Goal: Task Accomplishment & Management: Manage account settings

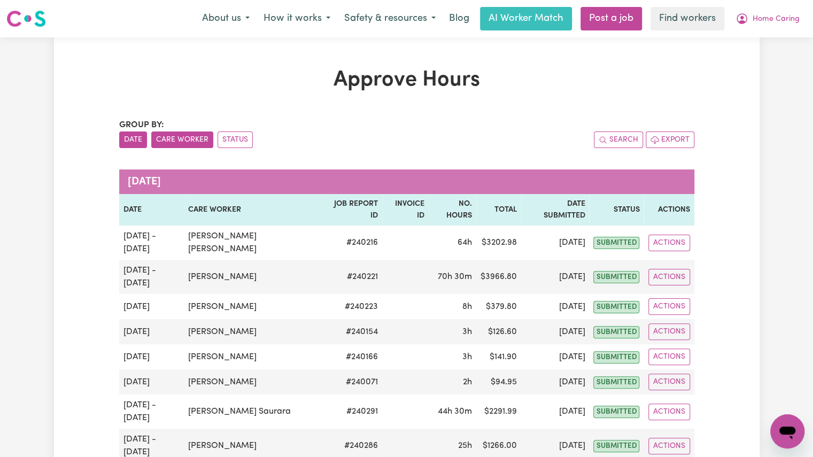
click at [183, 148] on button "Care Worker" at bounding box center [182, 140] width 62 height 17
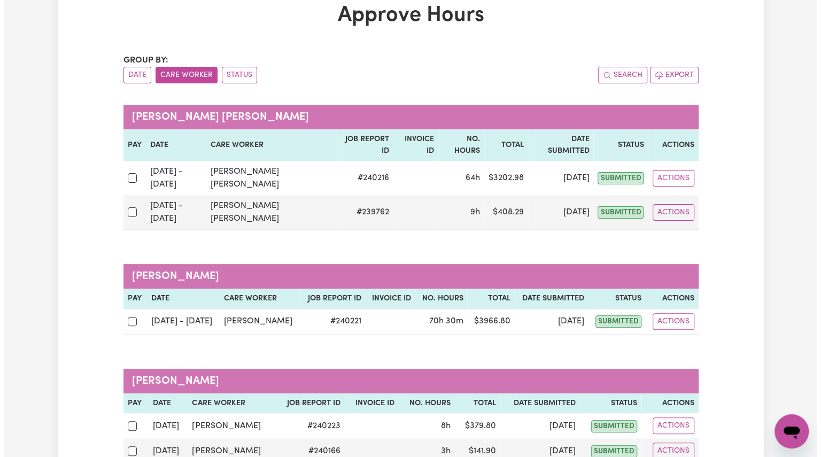
scroll to position [94, 0]
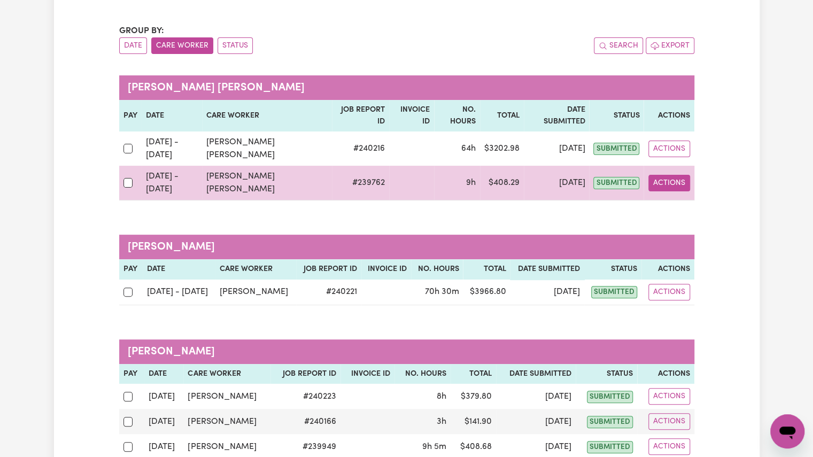
click at [664, 175] on button "Actions" at bounding box center [670, 183] width 42 height 17
click at [676, 197] on link "View Job Report" at bounding box center [696, 207] width 91 height 21
select select "pm"
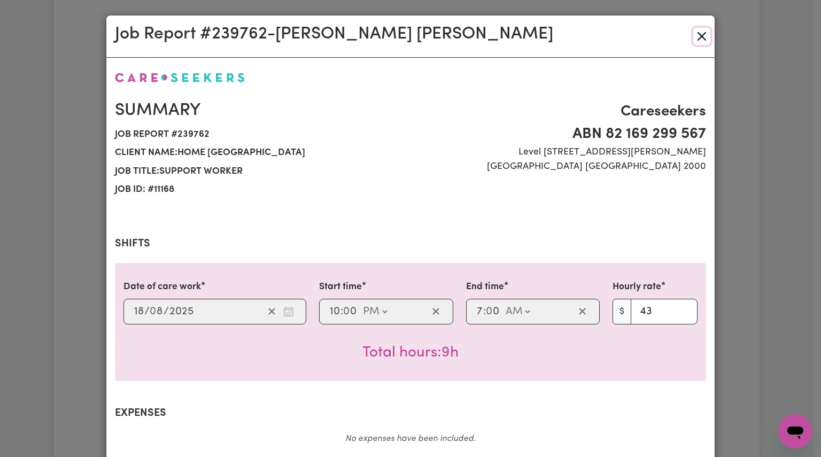
click at [696, 29] on button "Close" at bounding box center [701, 36] width 17 height 17
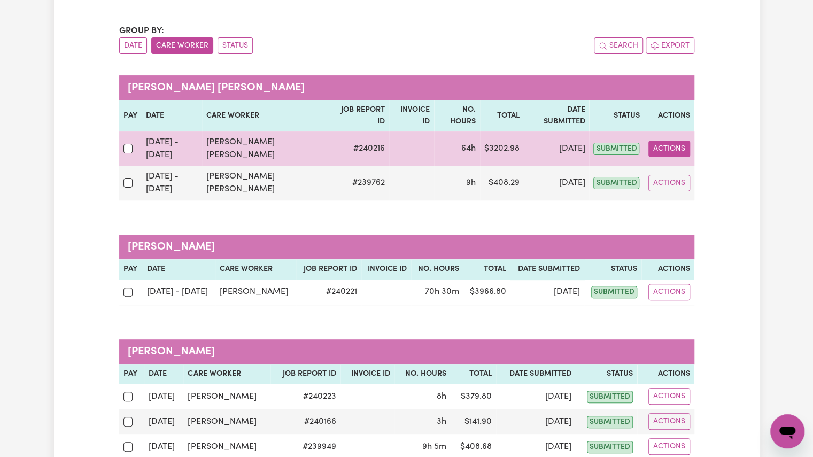
click at [666, 141] on button "Actions" at bounding box center [670, 149] width 42 height 17
click at [707, 164] on link "View Job Report" at bounding box center [696, 173] width 91 height 21
select select "pm"
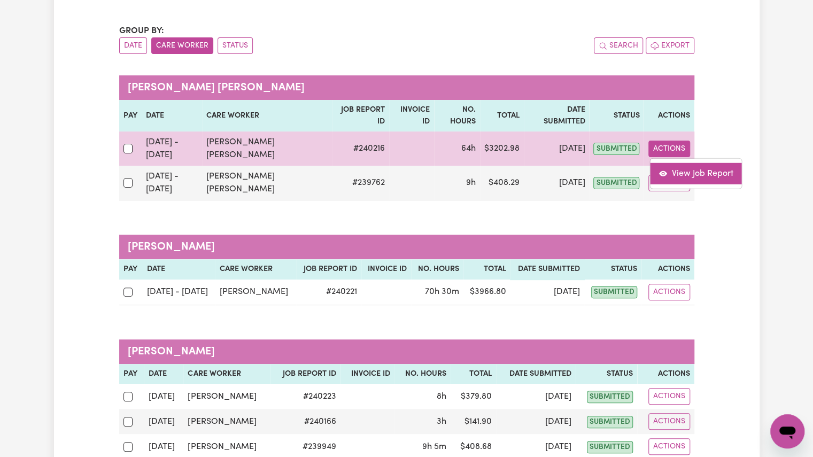
select select "pm"
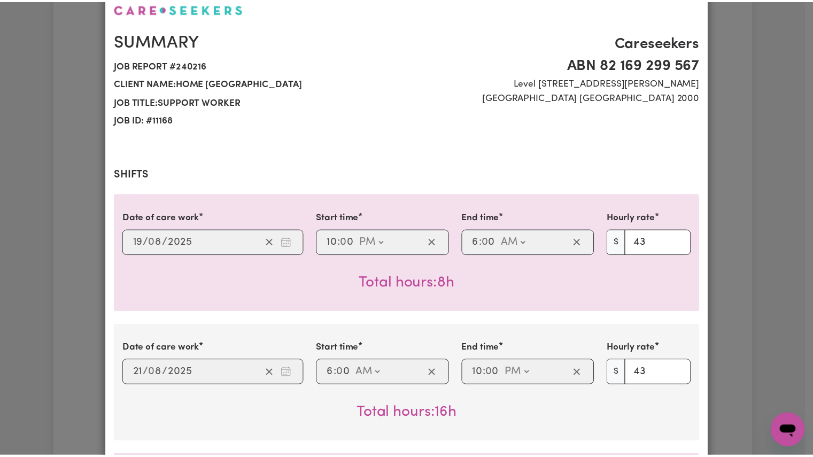
scroll to position [0, 0]
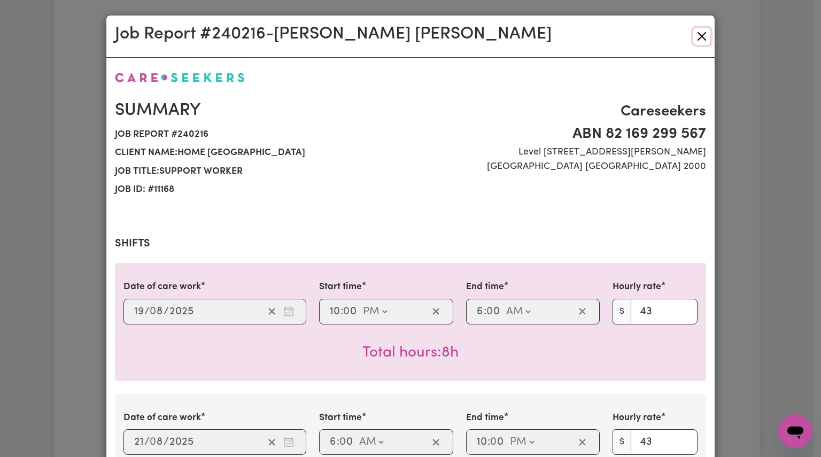
click at [701, 38] on button "Close" at bounding box center [701, 36] width 17 height 17
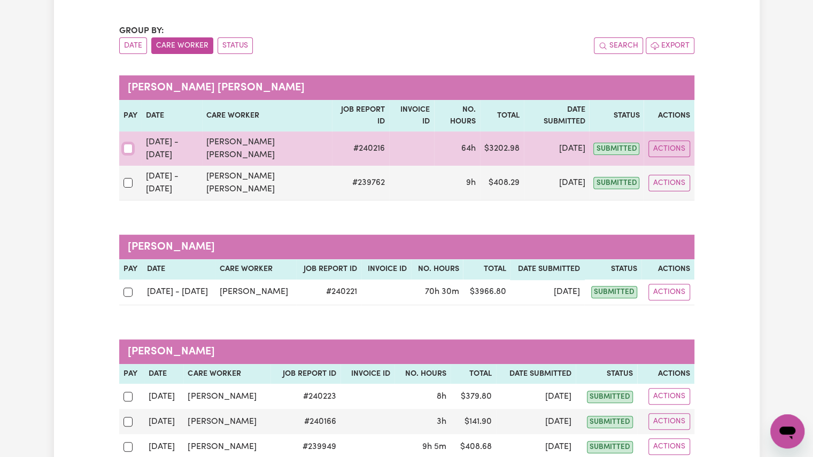
click at [130, 144] on input "checkbox" at bounding box center [129, 149] width 10 height 10
checkbox input "true"
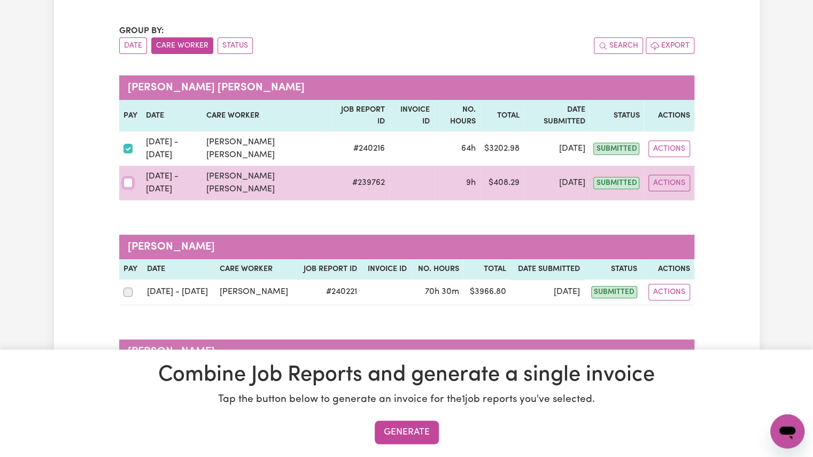
click at [125, 178] on input "checkbox" at bounding box center [129, 183] width 10 height 10
checkbox input "true"
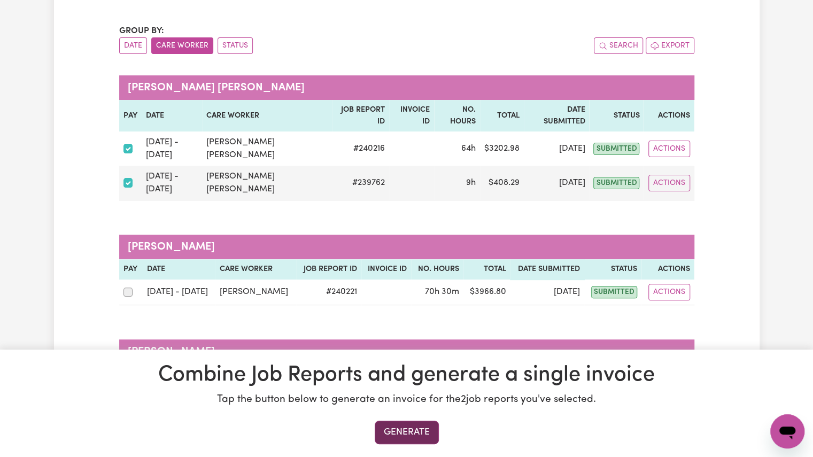
click at [406, 433] on button "Generate" at bounding box center [407, 433] width 64 height 24
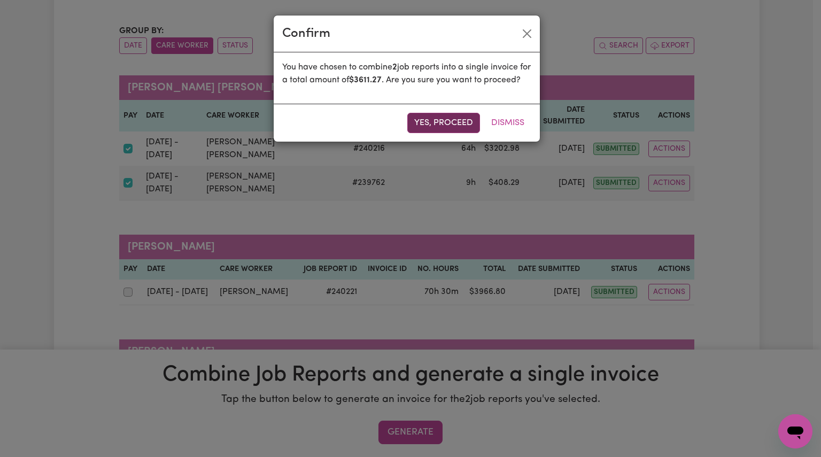
click at [430, 133] on button "Yes, proceed" at bounding box center [443, 123] width 73 height 20
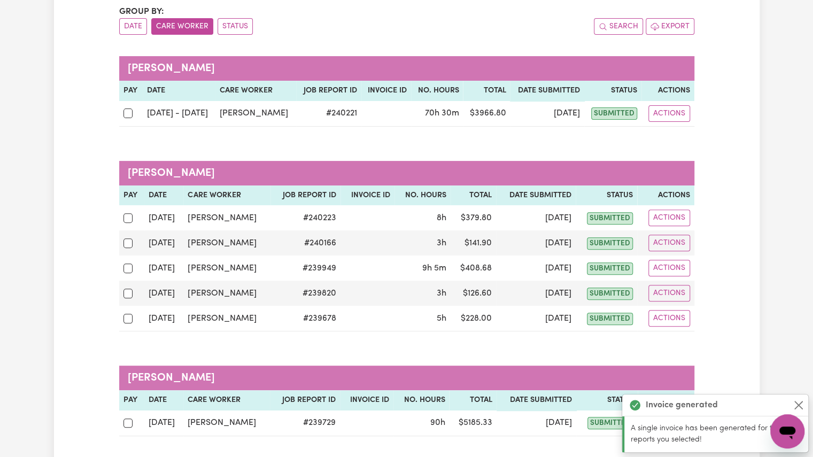
scroll to position [114, 0]
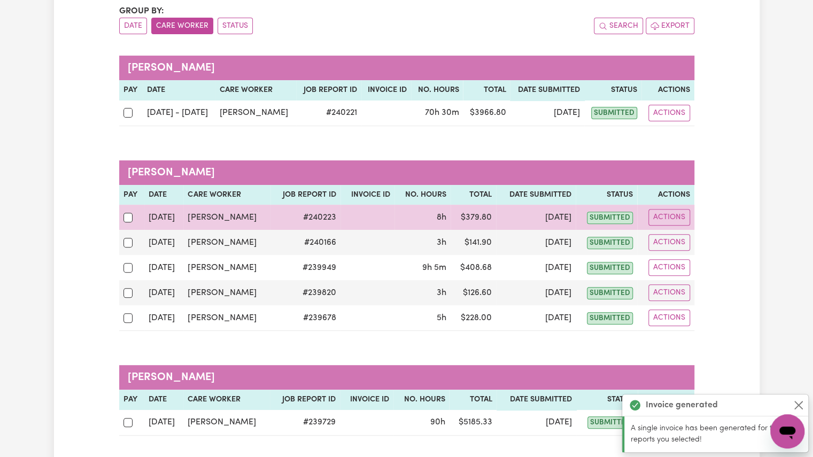
click at [124, 221] on div at bounding box center [132, 218] width 17 height 14
click at [124, 221] on input "checkbox" at bounding box center [129, 218] width 10 height 10
checkbox input "true"
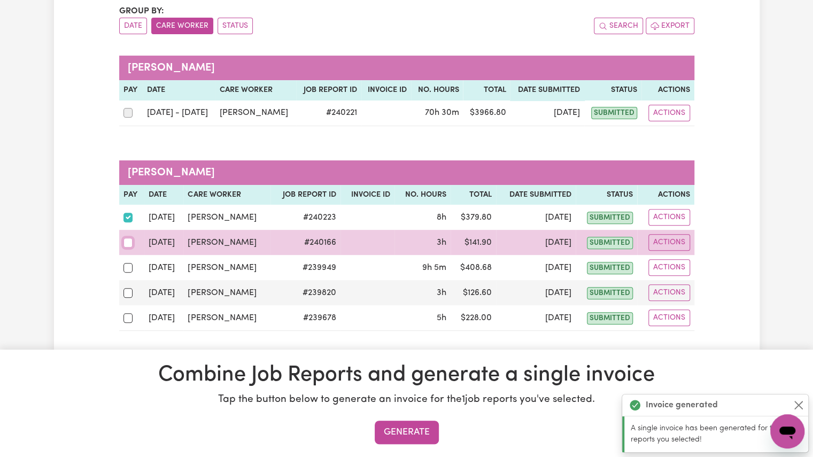
click at [126, 240] on input "checkbox" at bounding box center [129, 243] width 10 height 10
checkbox input "true"
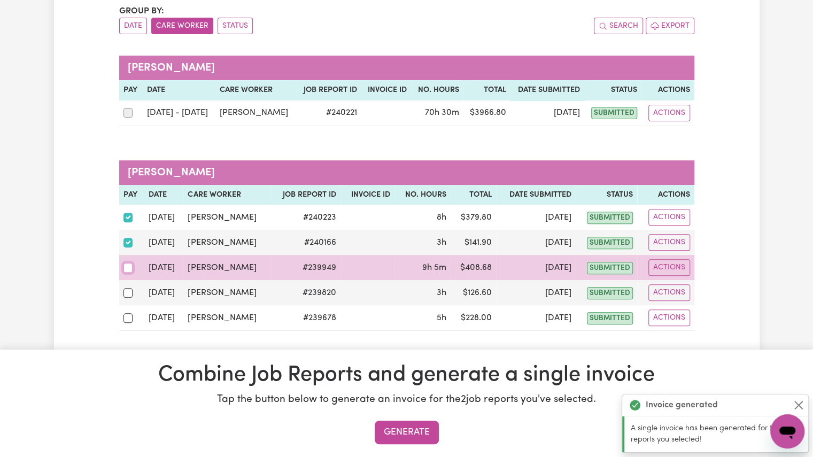
click at [128, 265] on input "checkbox" at bounding box center [129, 268] width 10 height 10
checkbox input "true"
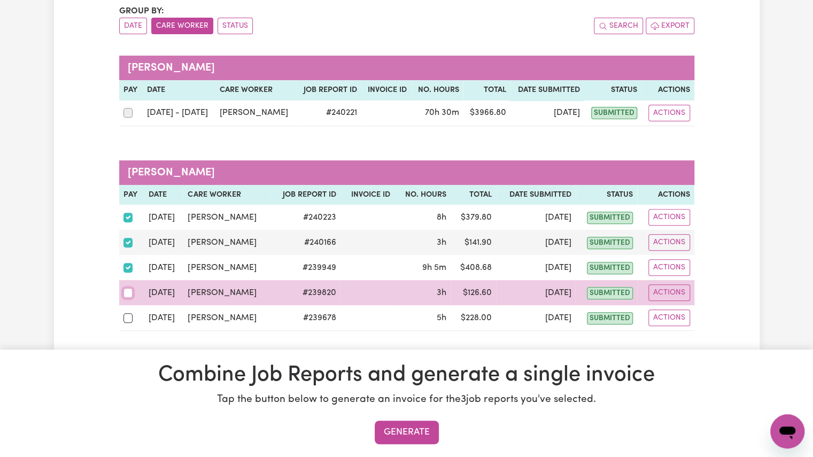
click at [126, 291] on input "checkbox" at bounding box center [129, 293] width 10 height 10
checkbox input "true"
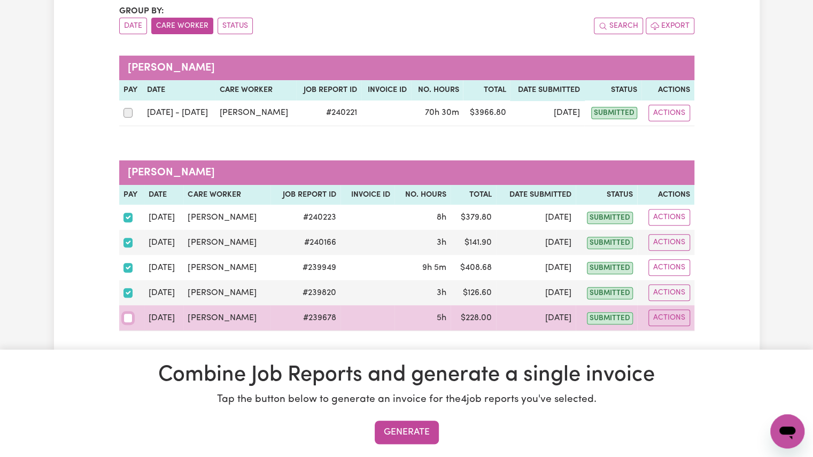
click at [129, 320] on input "checkbox" at bounding box center [129, 318] width 10 height 10
checkbox input "true"
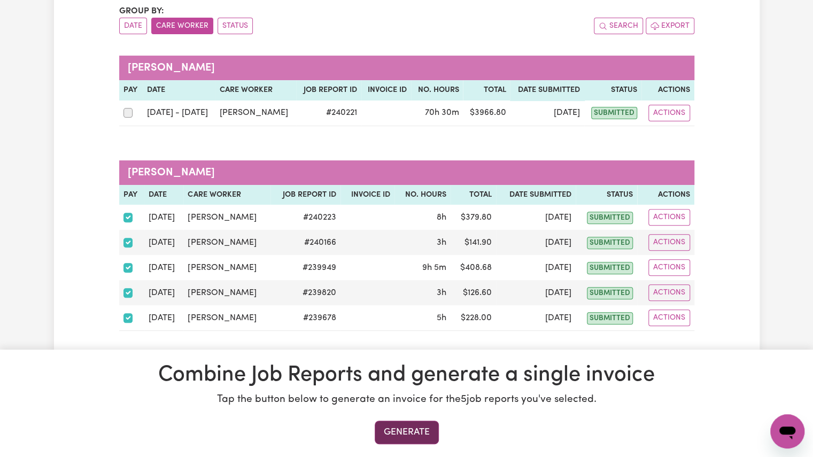
click at [396, 431] on button "Generate" at bounding box center [407, 433] width 64 height 24
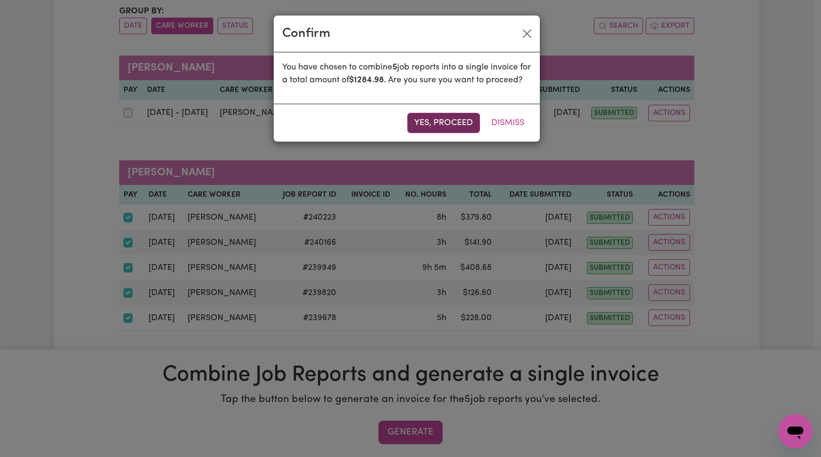
click at [459, 132] on button "Yes, proceed" at bounding box center [443, 123] width 73 height 20
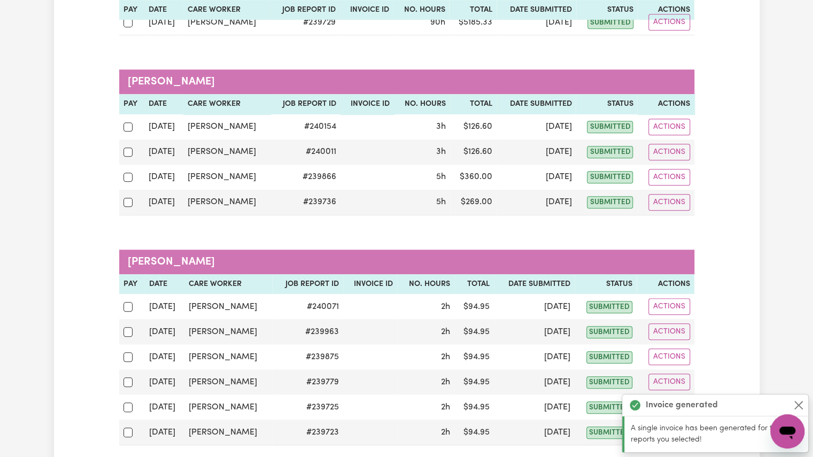
scroll to position [310, 0]
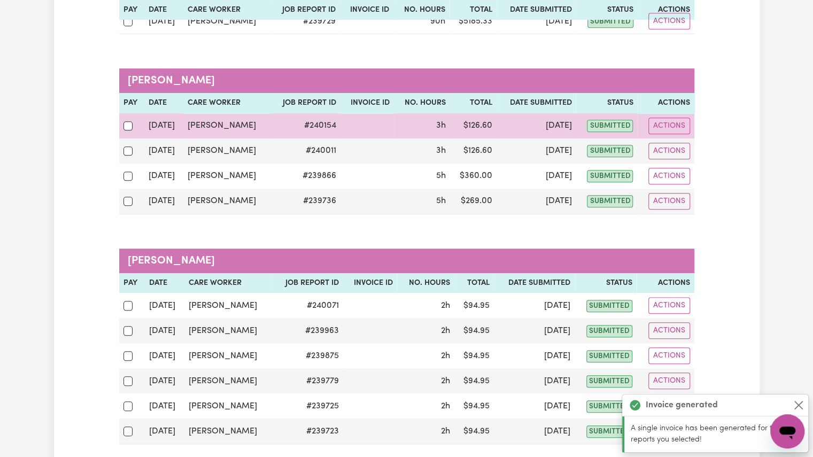
click at [129, 129] on div at bounding box center [132, 126] width 17 height 14
click at [129, 129] on input "checkbox" at bounding box center [129, 126] width 10 height 10
checkbox input "true"
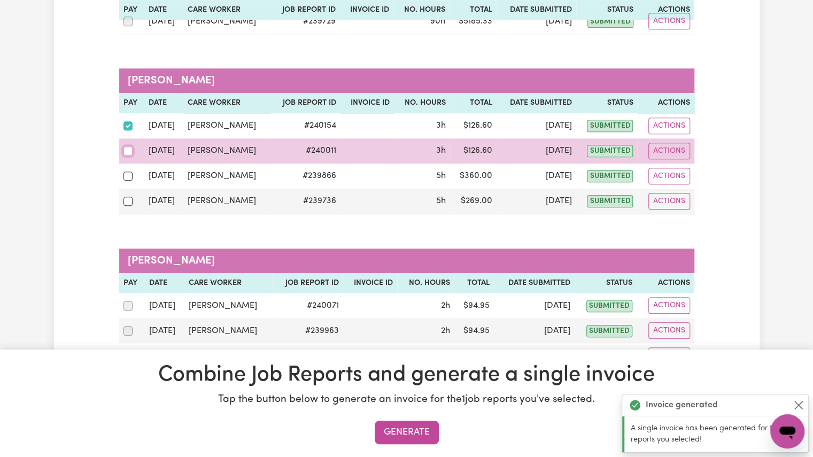
click at [125, 152] on input "checkbox" at bounding box center [129, 151] width 10 height 10
checkbox input "true"
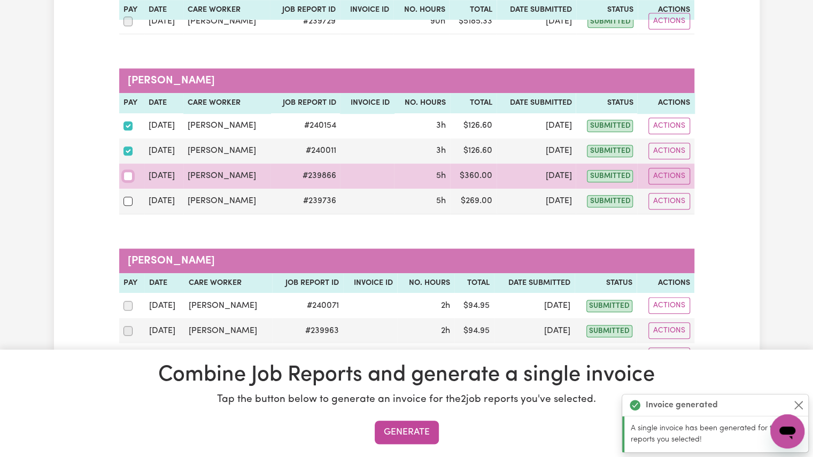
click at [127, 174] on input "checkbox" at bounding box center [129, 177] width 10 height 10
checkbox input "true"
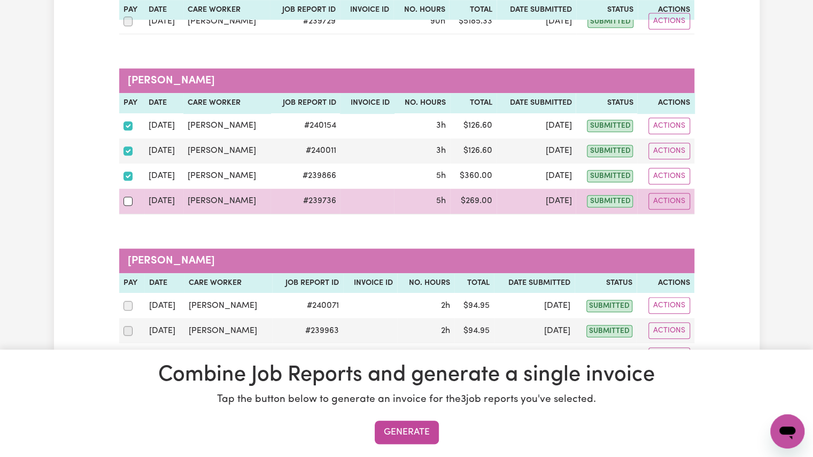
click at [128, 204] on div at bounding box center [132, 201] width 17 height 14
click at [128, 204] on input "checkbox" at bounding box center [129, 202] width 10 height 10
checkbox input "true"
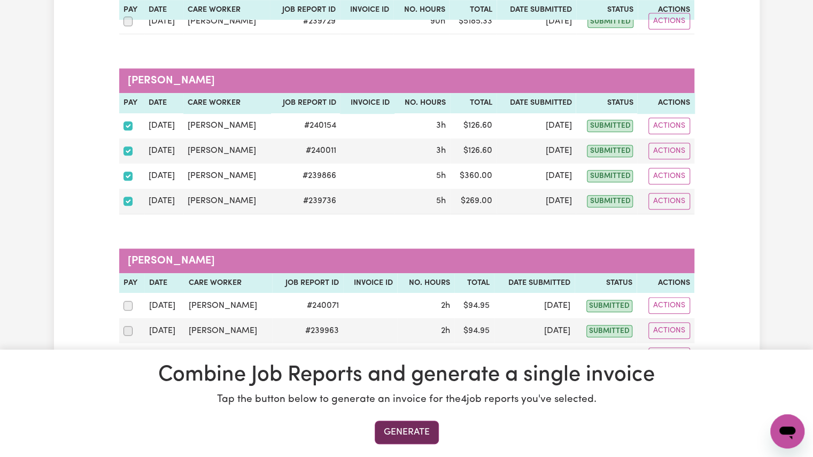
click at [414, 434] on button "Generate" at bounding box center [407, 433] width 64 height 24
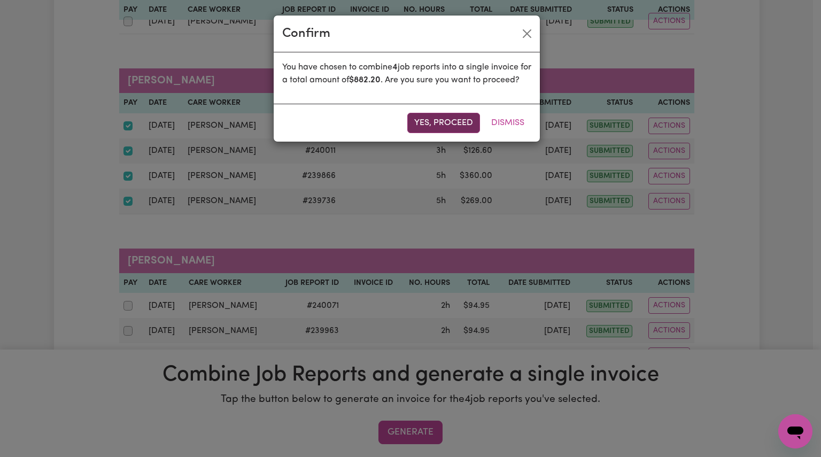
click at [465, 133] on button "Yes, proceed" at bounding box center [443, 123] width 73 height 20
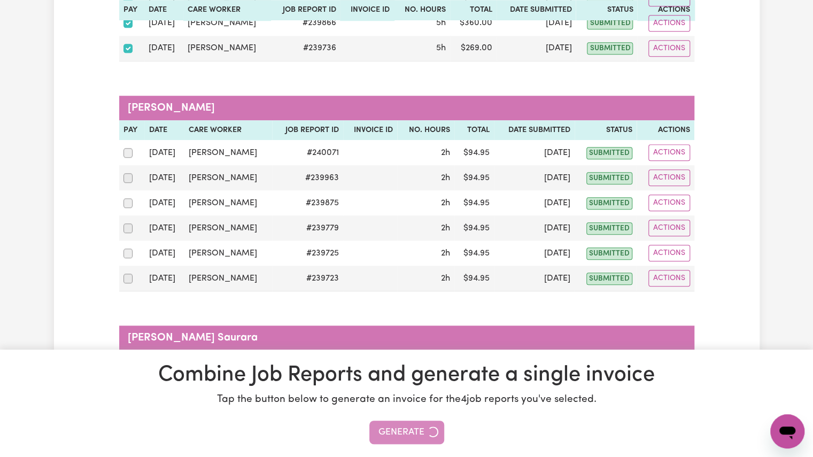
scroll to position [284, 0]
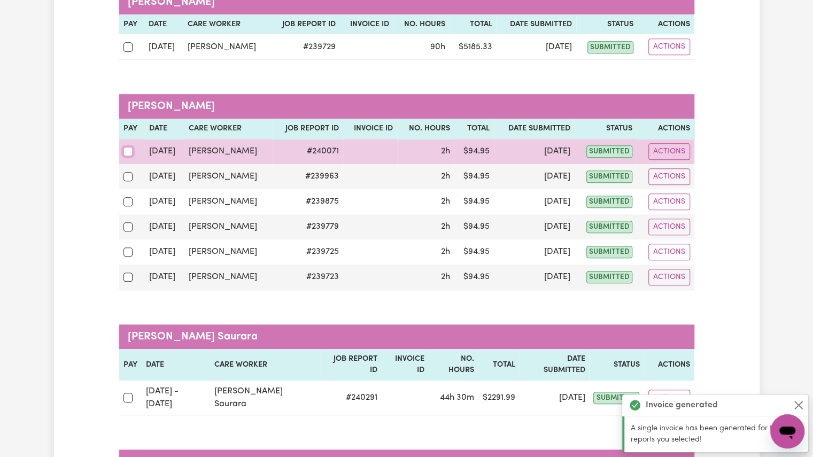
click at [124, 152] on input "checkbox" at bounding box center [129, 152] width 10 height 10
checkbox input "true"
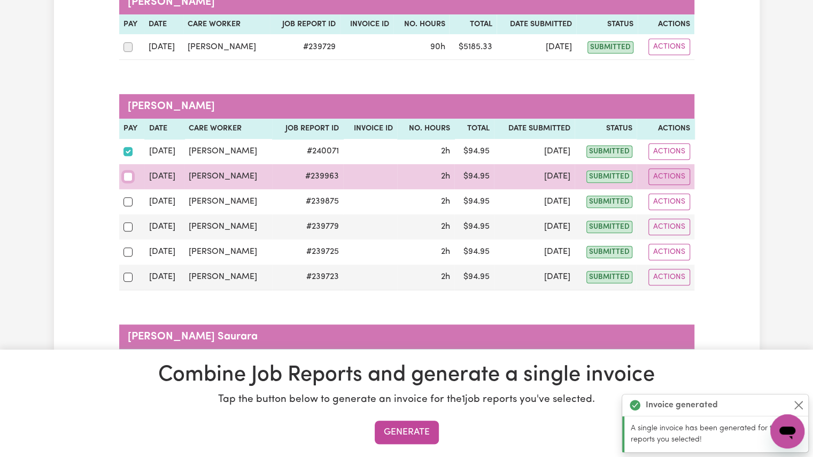
click at [125, 172] on input "checkbox" at bounding box center [129, 177] width 10 height 10
checkbox input "true"
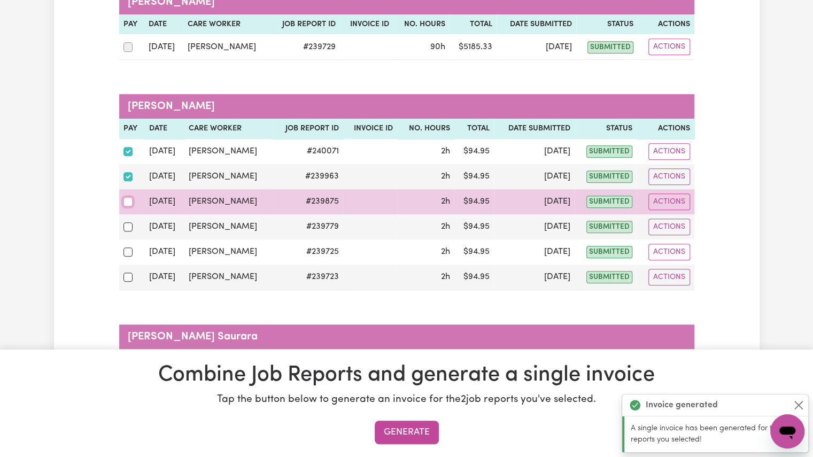
click at [129, 200] on input "checkbox" at bounding box center [129, 202] width 10 height 10
checkbox input "true"
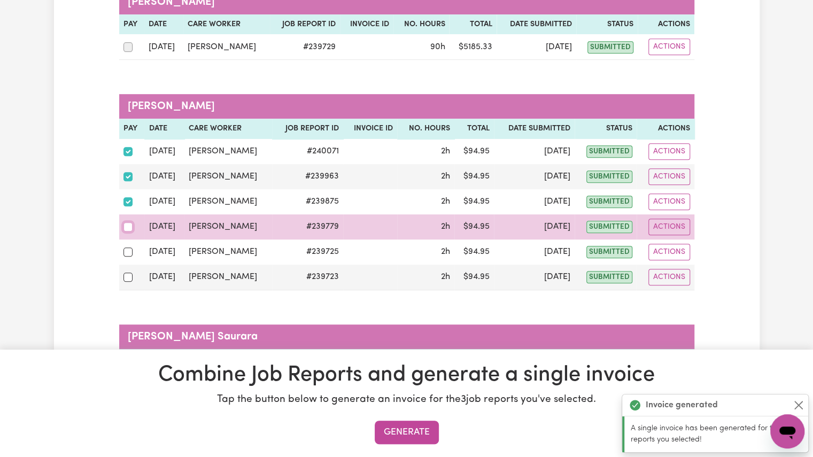
click at [127, 228] on input "checkbox" at bounding box center [129, 227] width 10 height 10
checkbox input "true"
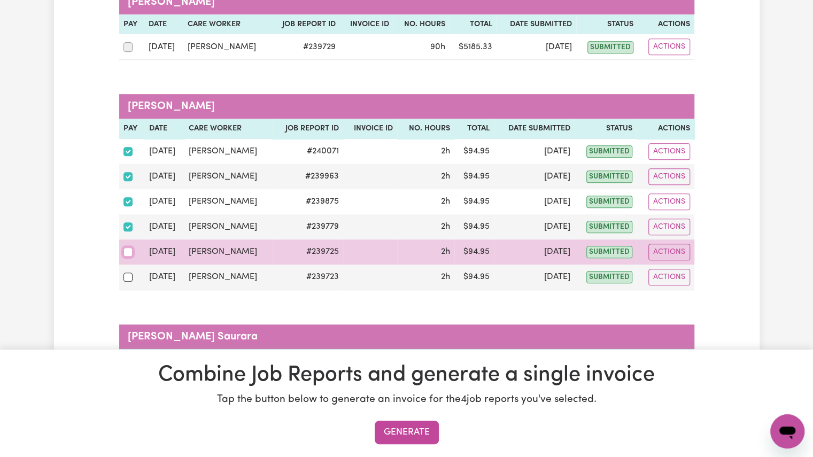
click at [128, 249] on input "checkbox" at bounding box center [129, 253] width 10 height 10
checkbox input "true"
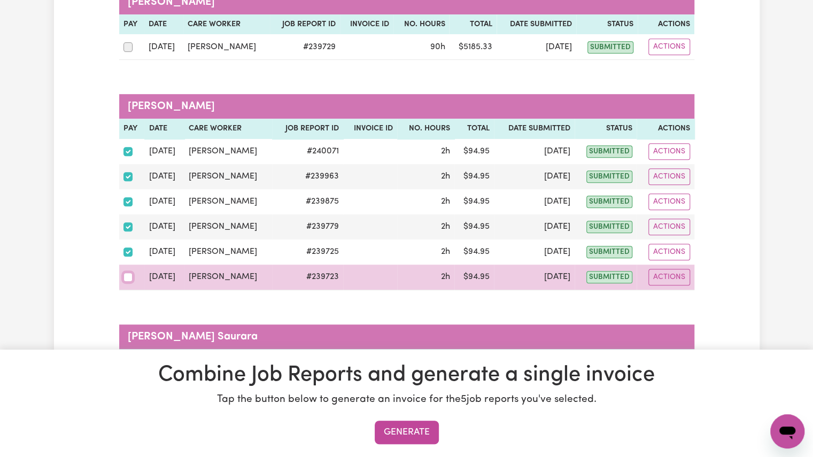
click at [128, 273] on input "checkbox" at bounding box center [129, 278] width 10 height 10
checkbox input "true"
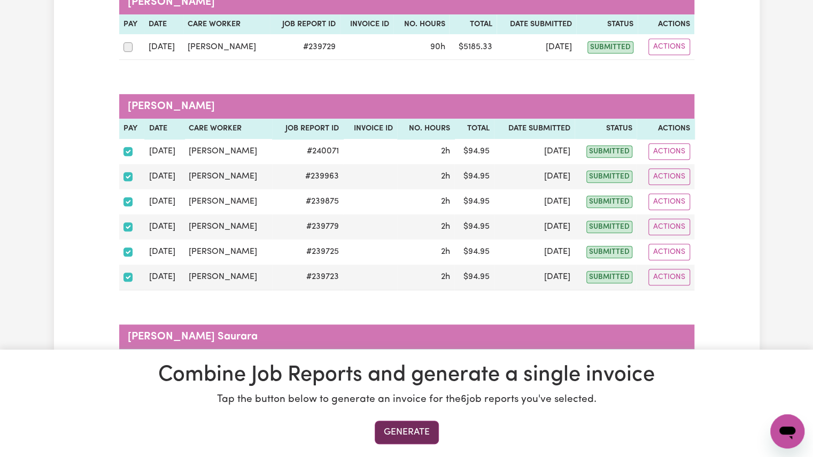
click at [396, 427] on button "Generate" at bounding box center [407, 433] width 64 height 24
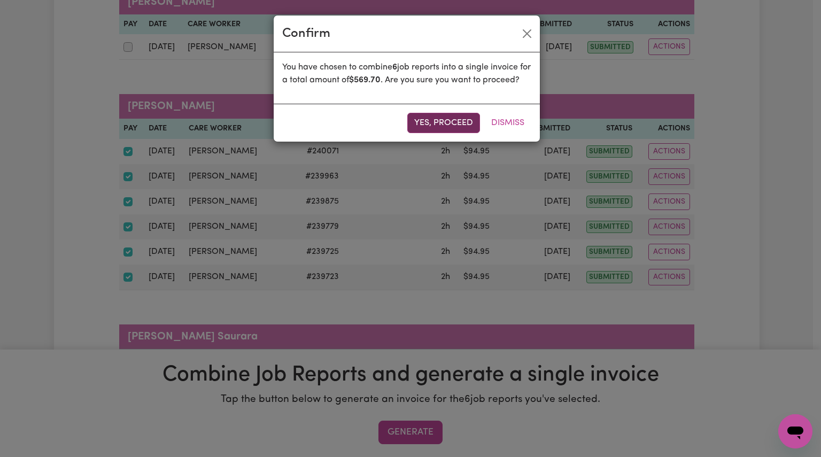
click at [451, 128] on button "Yes, proceed" at bounding box center [443, 123] width 73 height 20
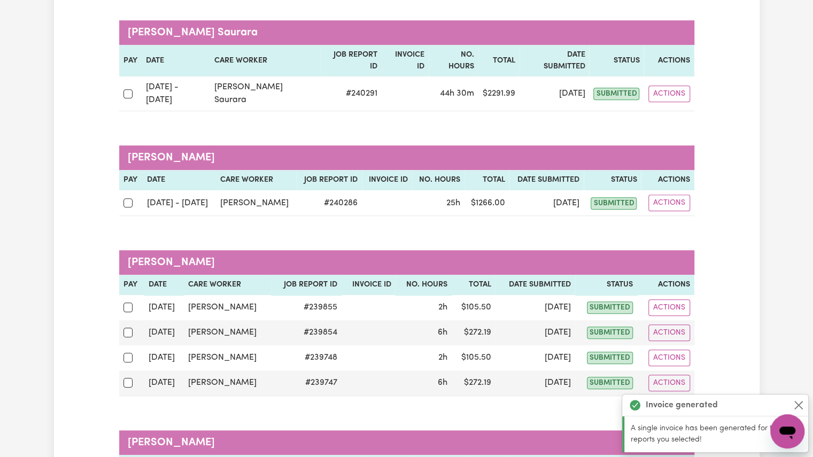
scroll to position [374, 0]
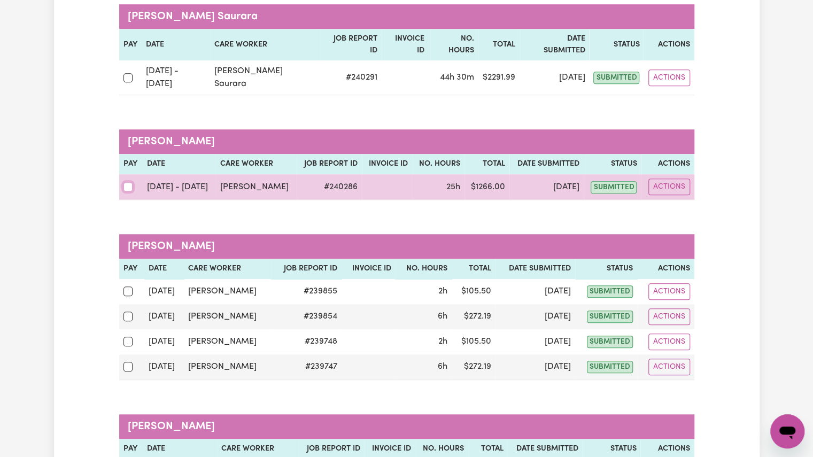
click at [124, 182] on input "checkbox" at bounding box center [129, 187] width 10 height 10
checkbox input "true"
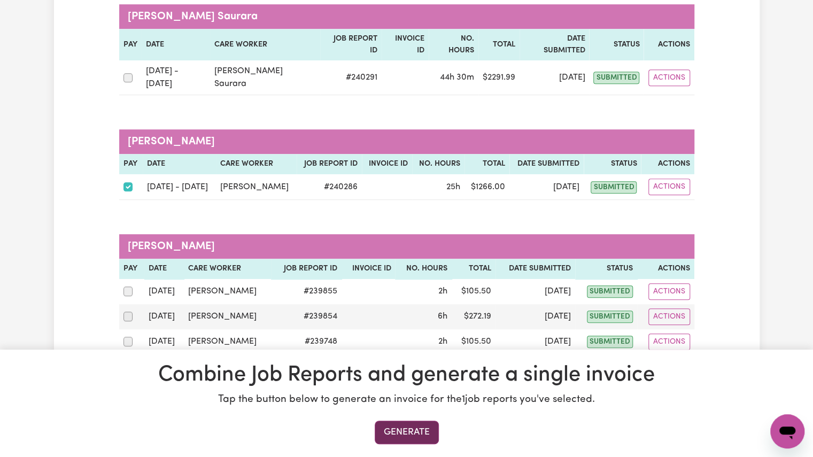
click at [386, 430] on button "Generate" at bounding box center [407, 433] width 64 height 24
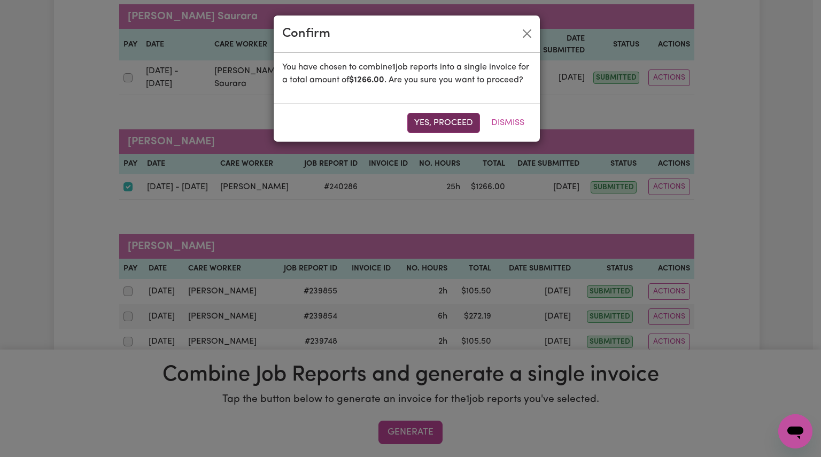
click at [433, 133] on button "Yes, proceed" at bounding box center [443, 123] width 73 height 20
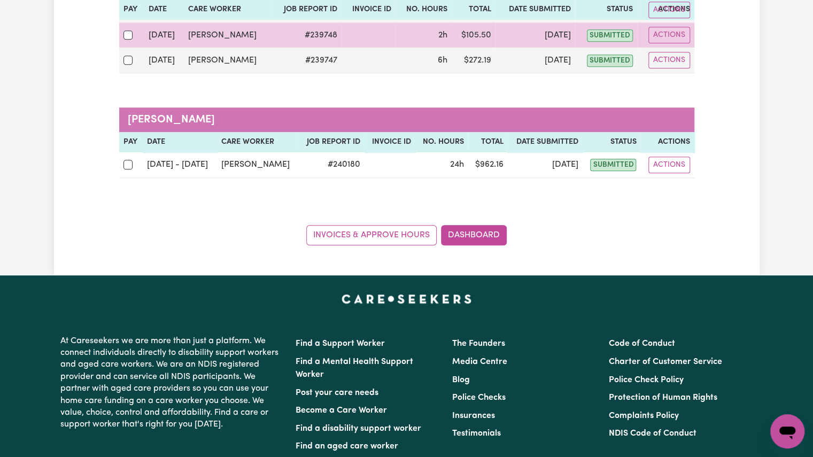
scroll to position [472, 0]
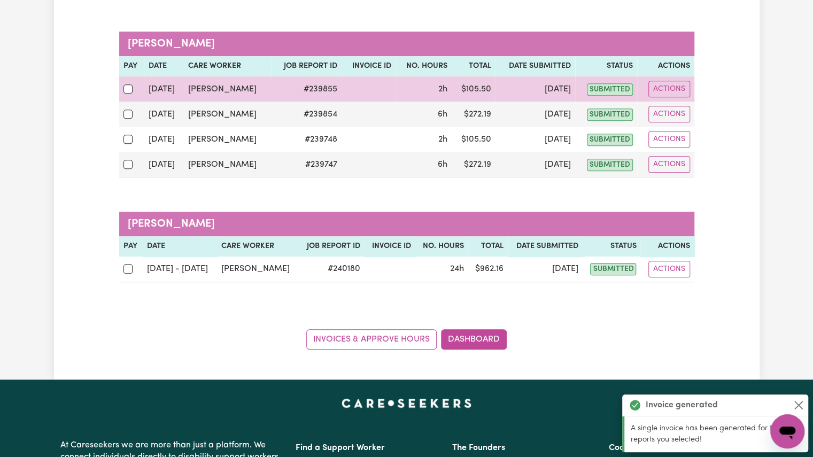
click at [128, 82] on div at bounding box center [132, 89] width 17 height 14
click at [128, 84] on input "checkbox" at bounding box center [129, 89] width 10 height 10
checkbox input "true"
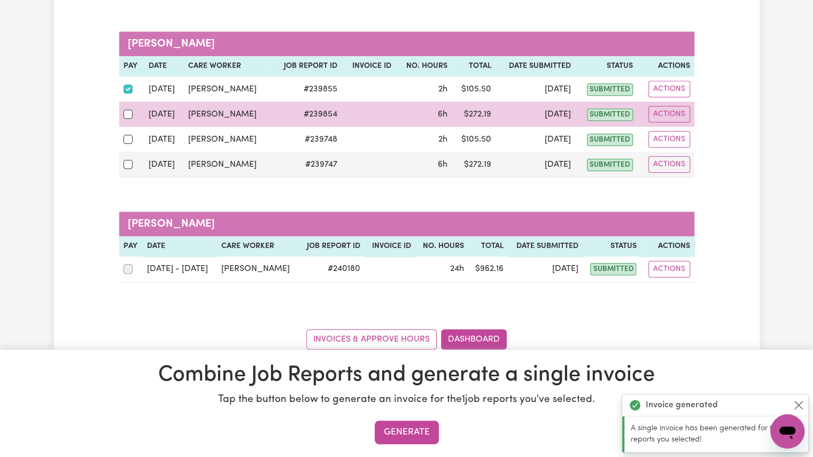
click at [126, 107] on div at bounding box center [132, 114] width 17 height 14
click at [126, 110] on input "checkbox" at bounding box center [129, 115] width 10 height 10
checkbox input "true"
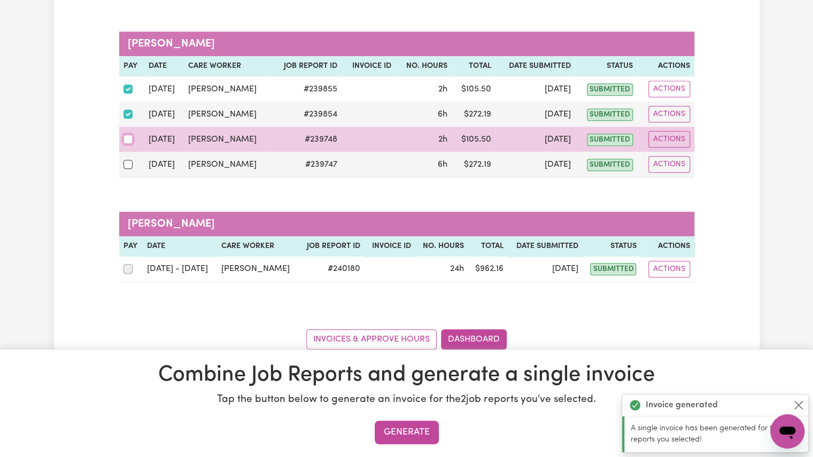
click at [127, 135] on input "checkbox" at bounding box center [129, 140] width 10 height 10
checkbox input "true"
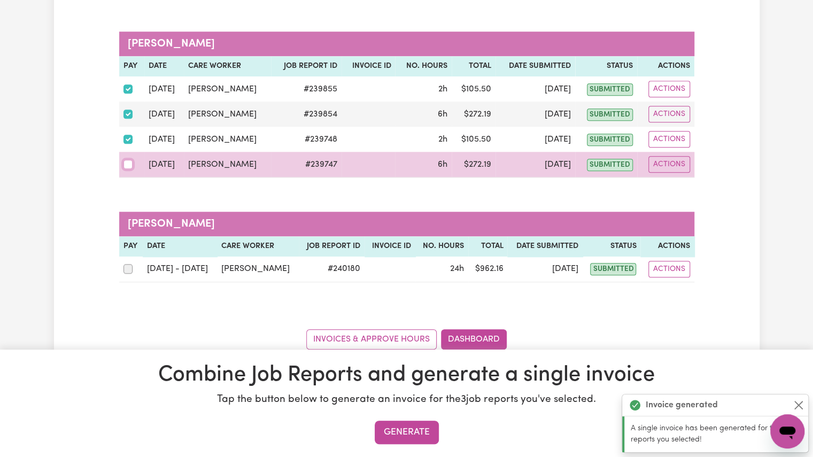
click at [129, 160] on input "checkbox" at bounding box center [129, 165] width 10 height 10
checkbox input "true"
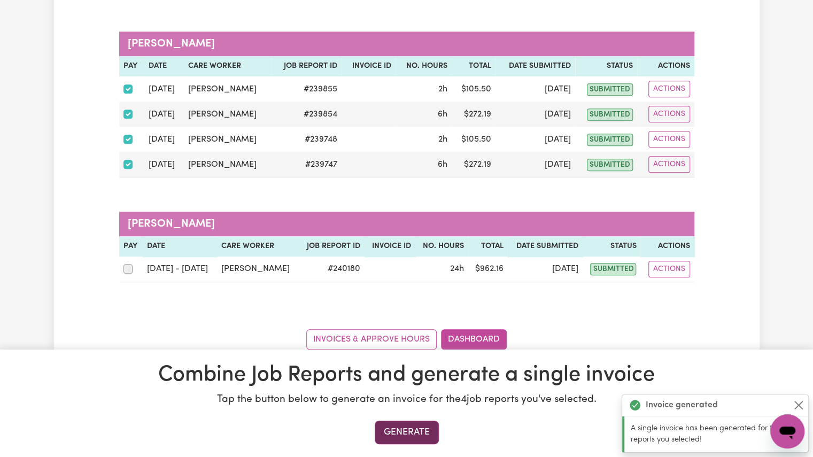
click at [426, 429] on button "Generate" at bounding box center [407, 433] width 64 height 24
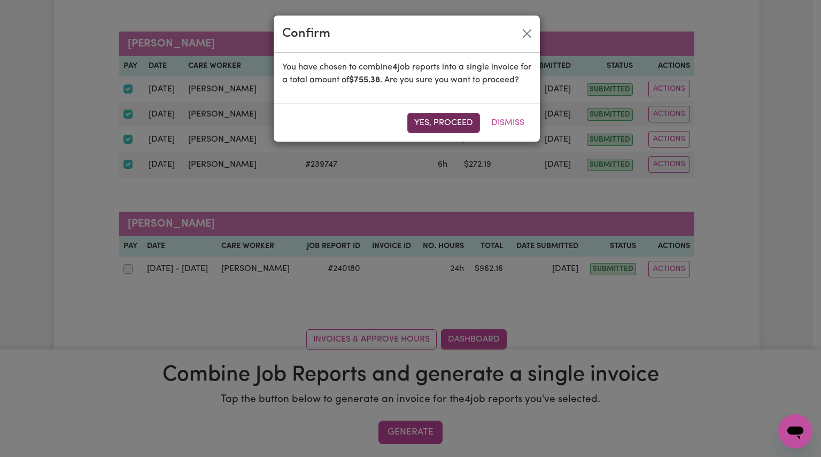
click at [438, 133] on button "Yes, proceed" at bounding box center [443, 123] width 73 height 20
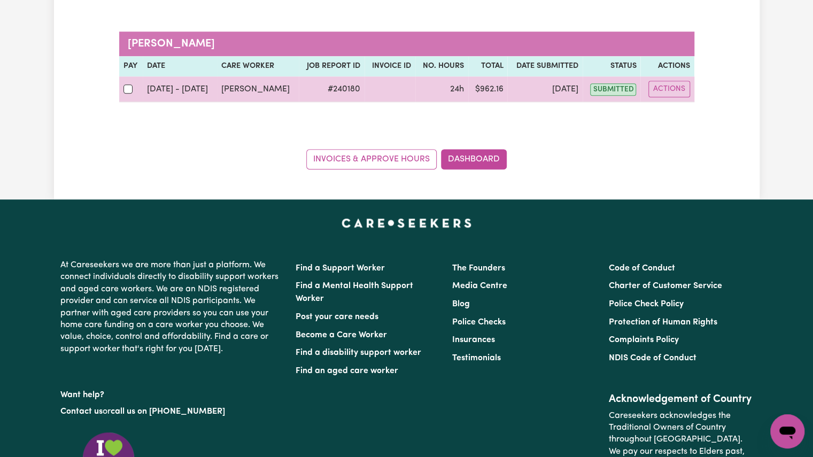
scroll to position [294, 0]
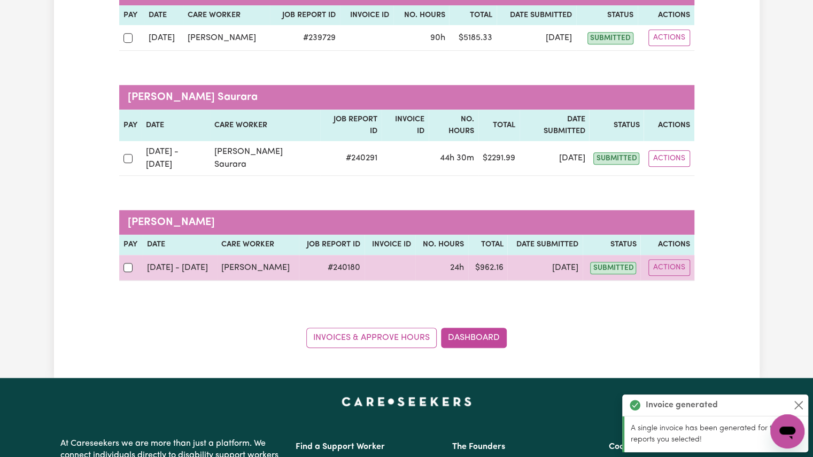
click at [133, 260] on div at bounding box center [132, 267] width 16 height 14
click at [133, 263] on input "checkbox" at bounding box center [129, 268] width 10 height 10
checkbox input "true"
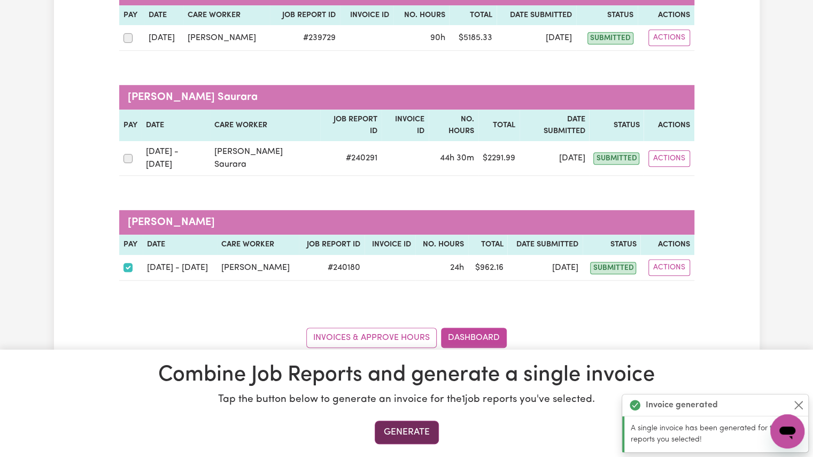
click at [402, 440] on button "Generate" at bounding box center [407, 433] width 64 height 24
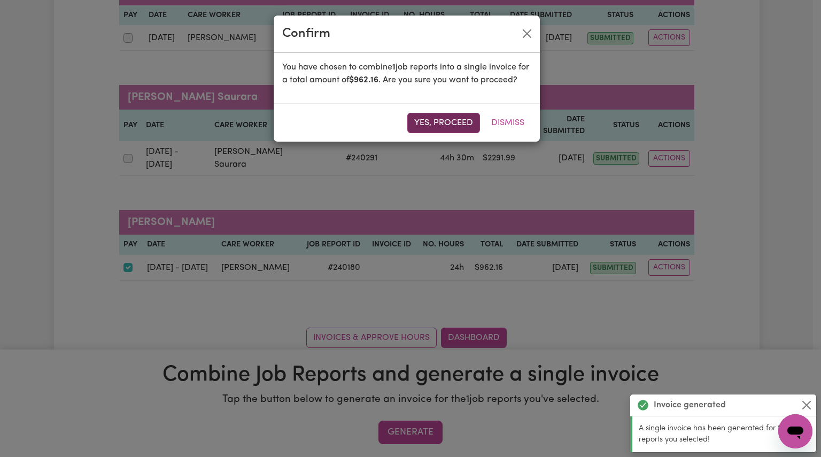
click at [446, 133] on button "Yes, proceed" at bounding box center [443, 123] width 73 height 20
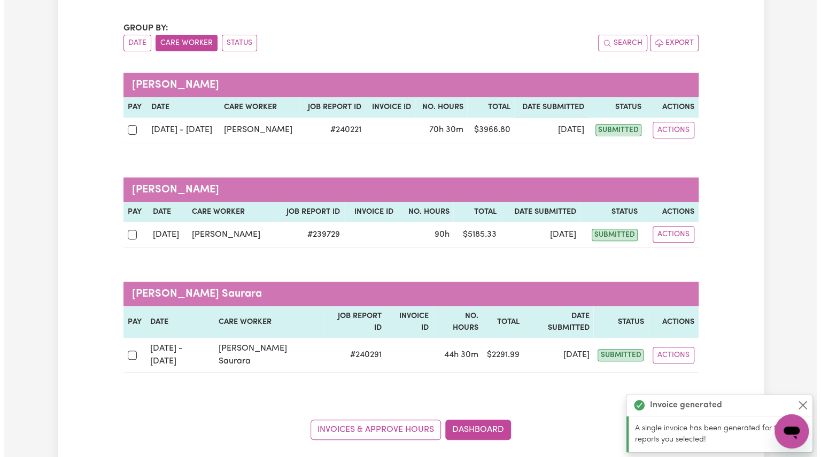
scroll to position [92, 0]
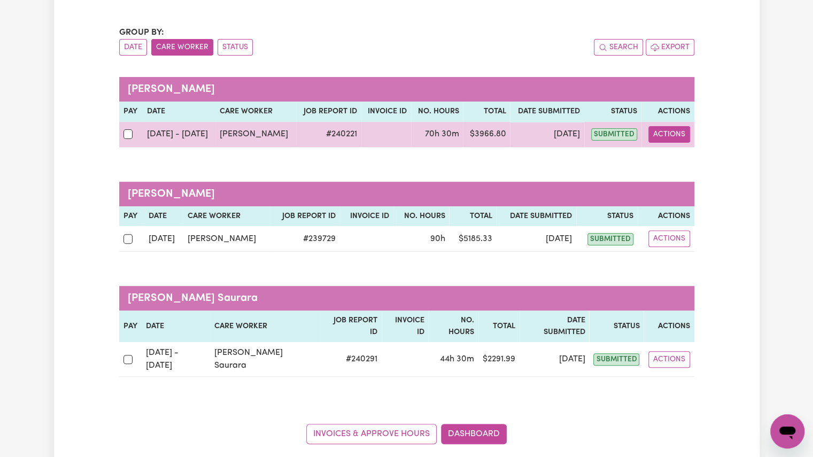
click at [681, 138] on button "Actions" at bounding box center [670, 134] width 42 height 17
click at [689, 167] on link "View Job Report" at bounding box center [695, 158] width 91 height 21
select select "pm"
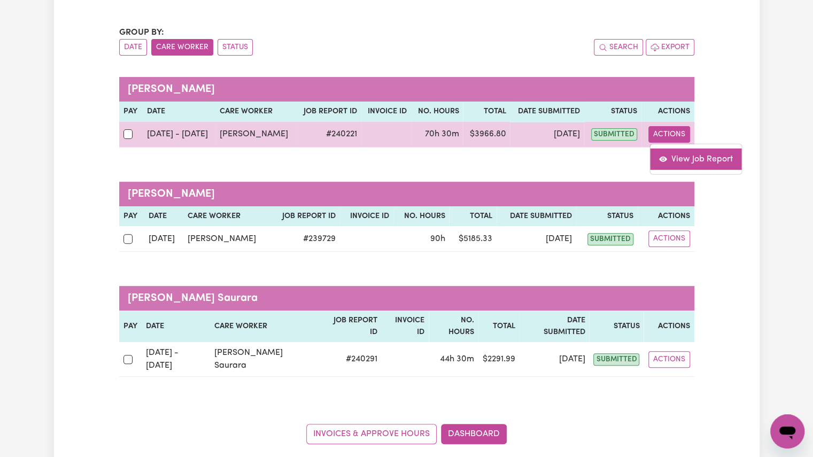
select select "pm"
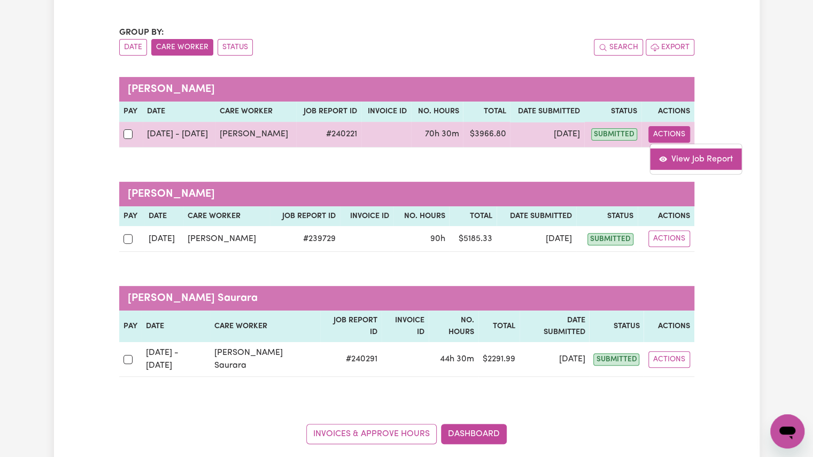
select select "pm"
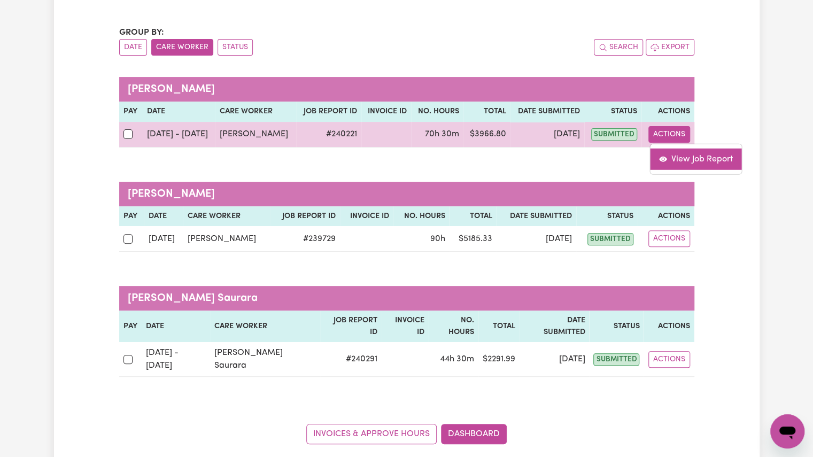
select select "pm"
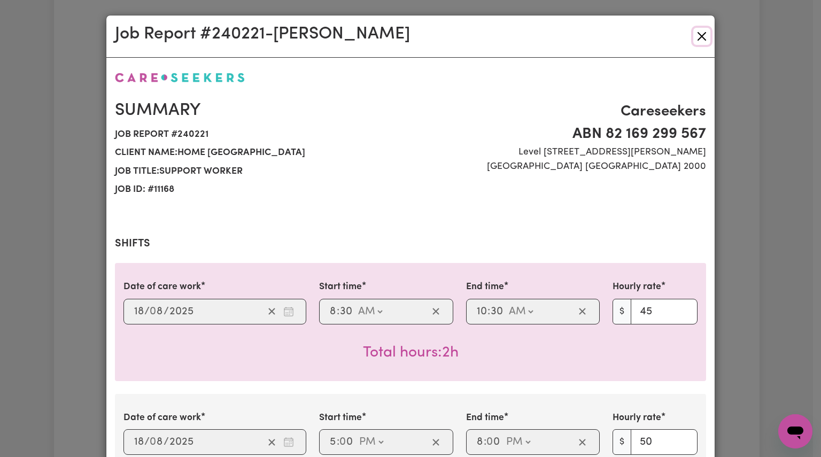
click at [700, 37] on button "Close" at bounding box center [701, 36] width 17 height 17
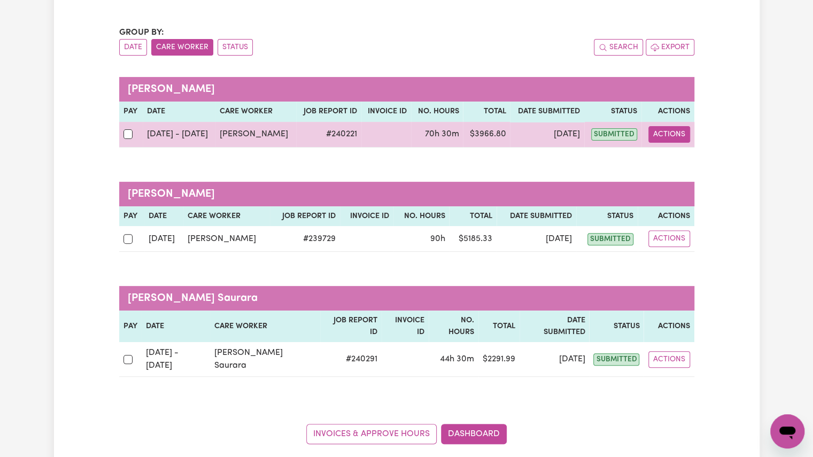
click at [665, 127] on button "Actions" at bounding box center [670, 134] width 42 height 17
click at [666, 164] on span "View job report 240221" at bounding box center [663, 158] width 9 height 13
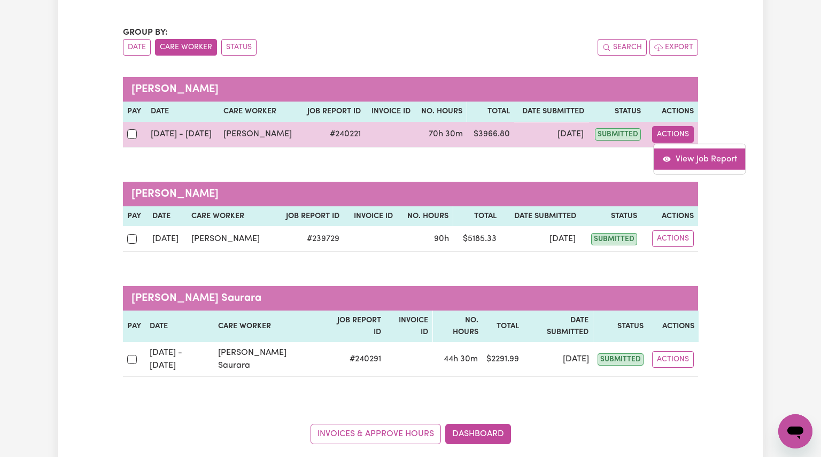
select select "pm"
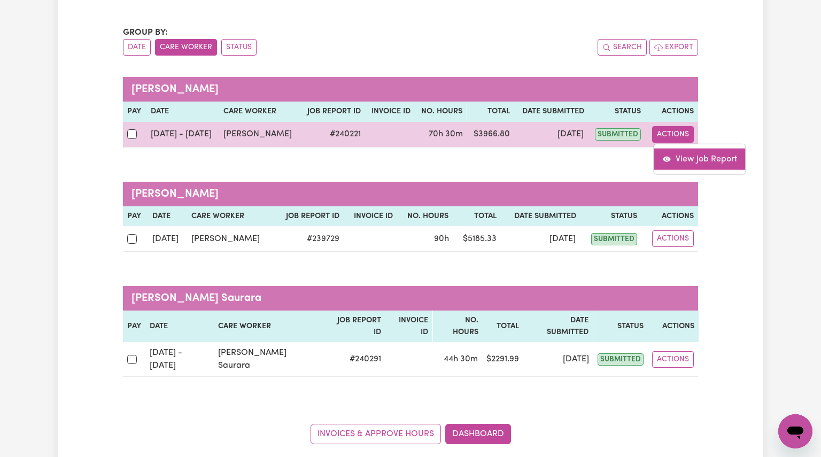
select select "pm"
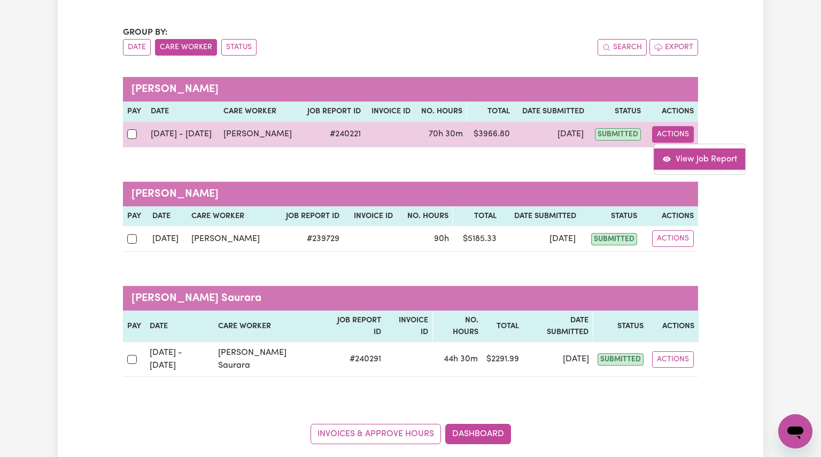
select select "pm"
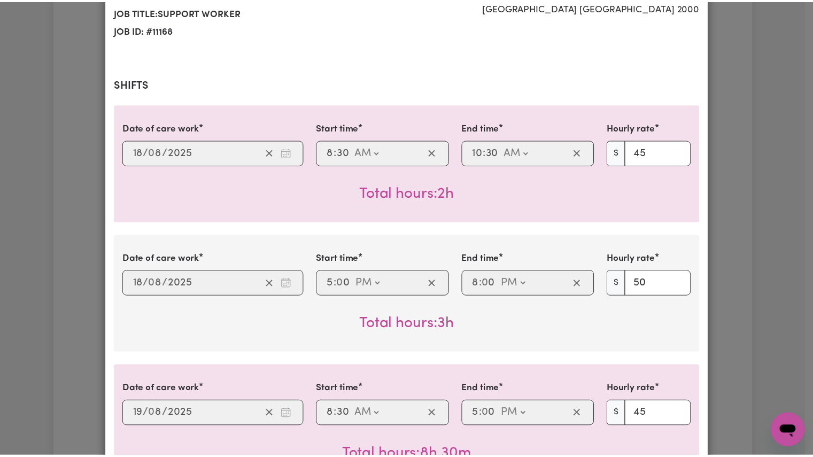
scroll to position [0, 0]
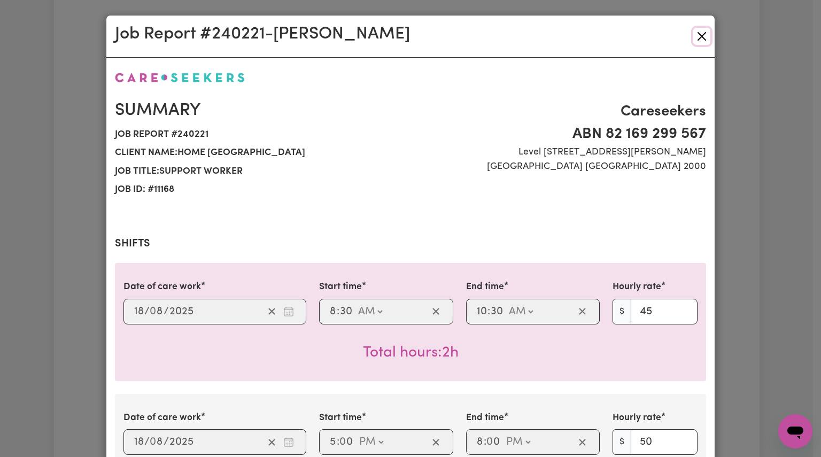
click at [701, 39] on button "Close" at bounding box center [701, 36] width 17 height 17
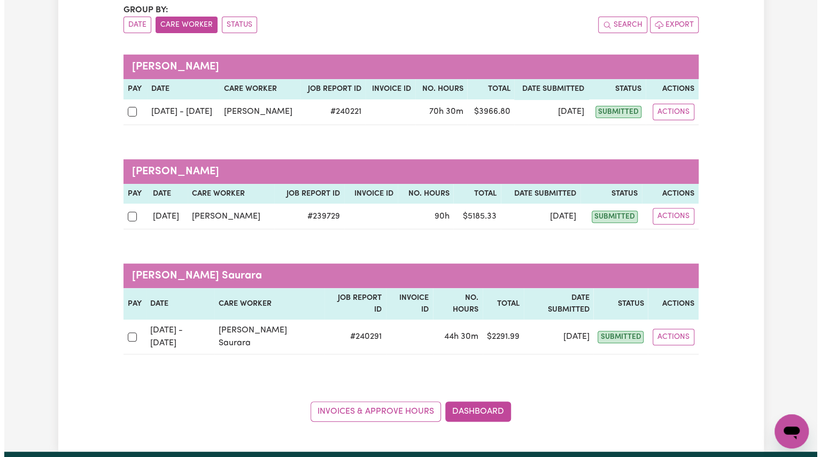
scroll to position [115, 0]
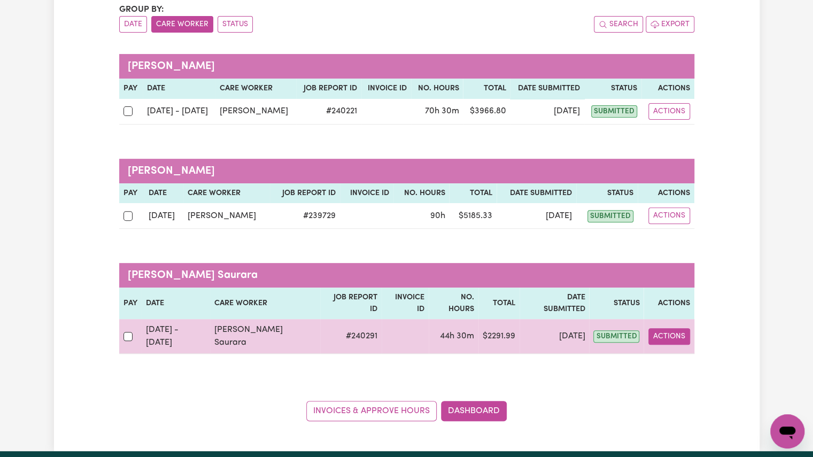
click at [667, 328] on button "Actions" at bounding box center [670, 336] width 42 height 17
click at [668, 351] on link "View Job Report" at bounding box center [698, 361] width 91 height 21
select select "pm"
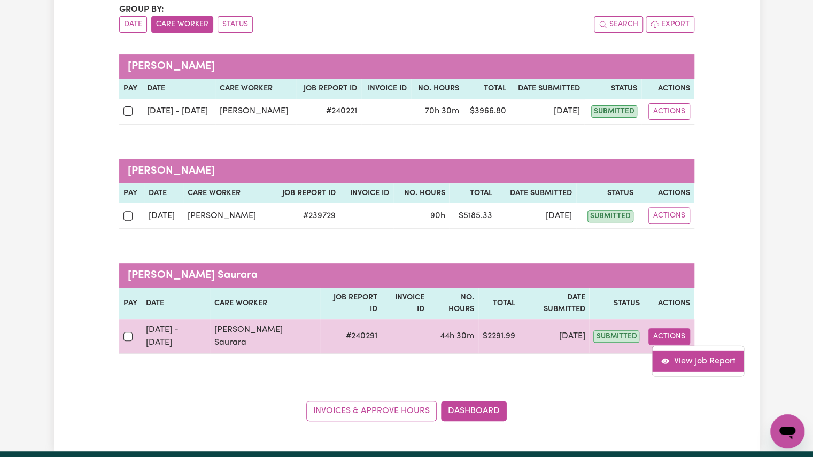
select select "pm"
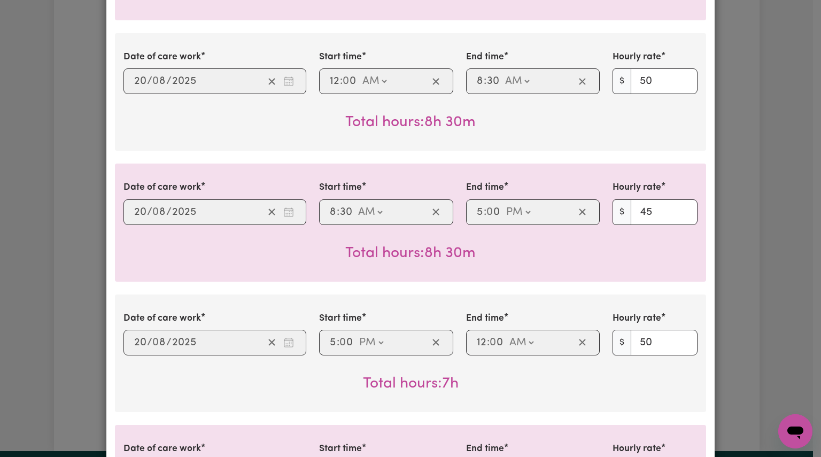
scroll to position [0, 0]
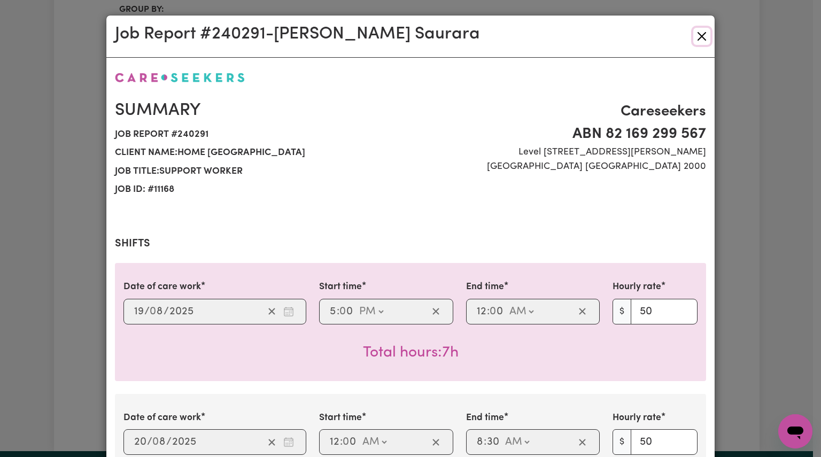
click at [701, 34] on button "Close" at bounding box center [701, 36] width 17 height 17
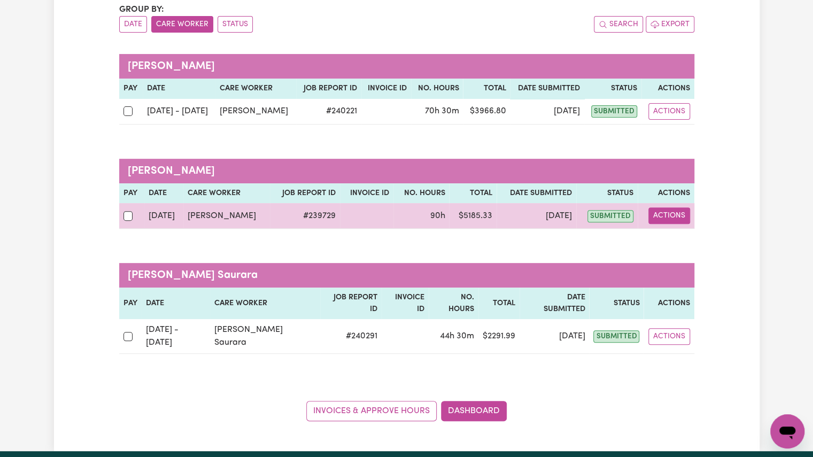
click at [682, 217] on button "Actions" at bounding box center [670, 215] width 42 height 17
click at [693, 238] on link "View Job Report" at bounding box center [695, 240] width 91 height 21
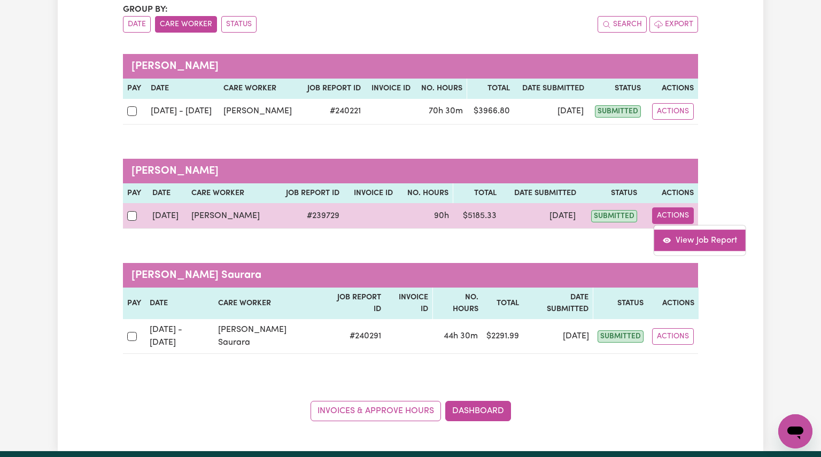
select select "pm"
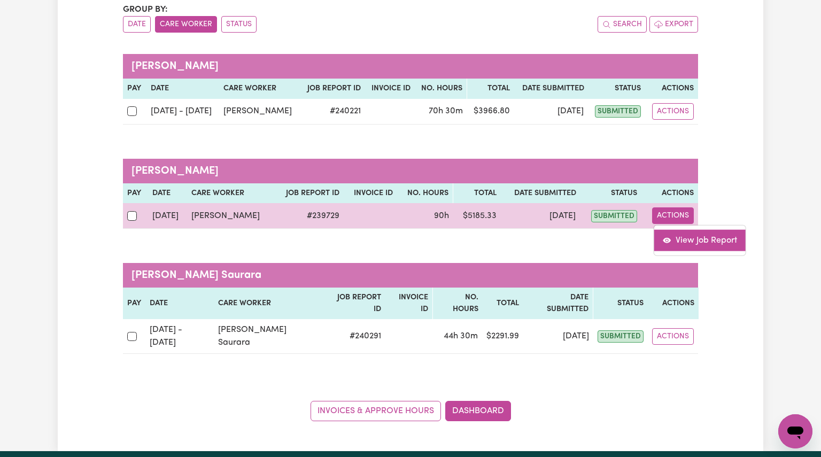
select select "pm"
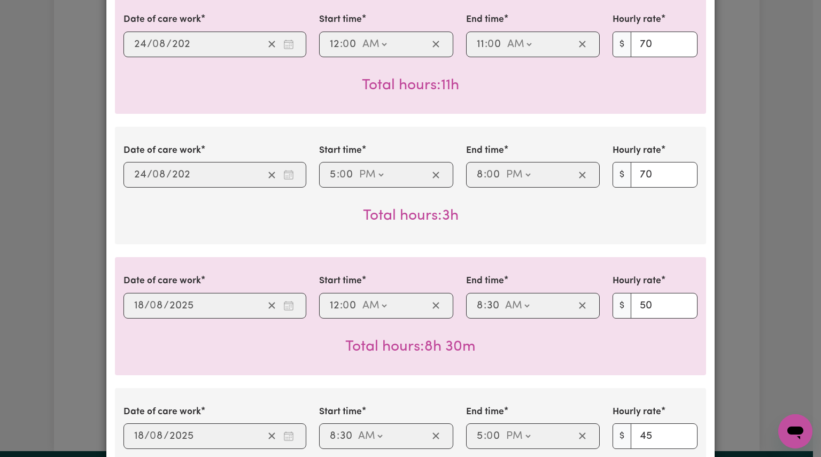
scroll to position [268, 0]
click at [675, 271] on div "Date of care work [DATE] 18 / 0 8 / 2025 Start time 00:00 12 : 0 0 AM PM End ti…" at bounding box center [410, 316] width 591 height 118
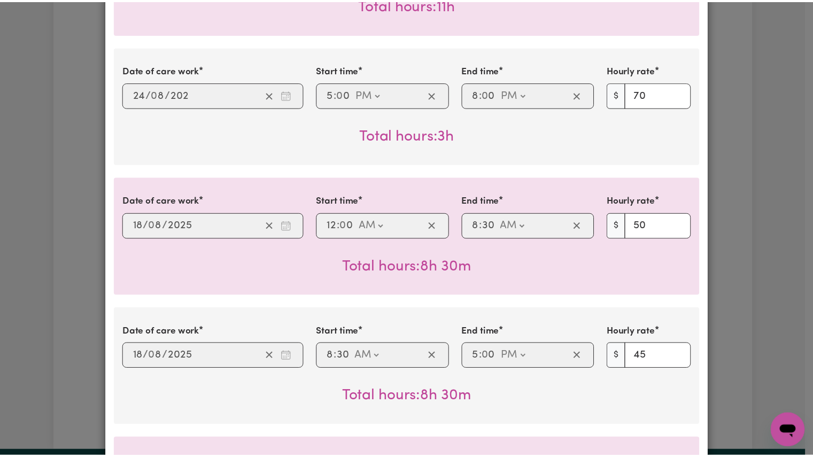
scroll to position [0, 0]
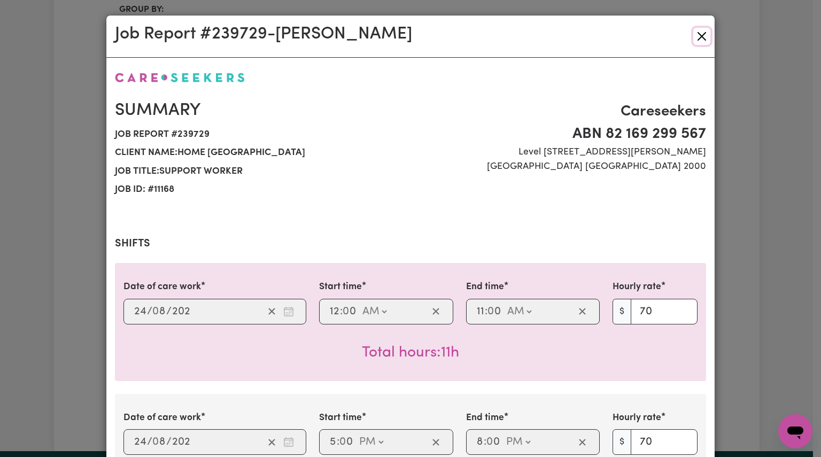
click at [696, 37] on button "Close" at bounding box center [701, 36] width 17 height 17
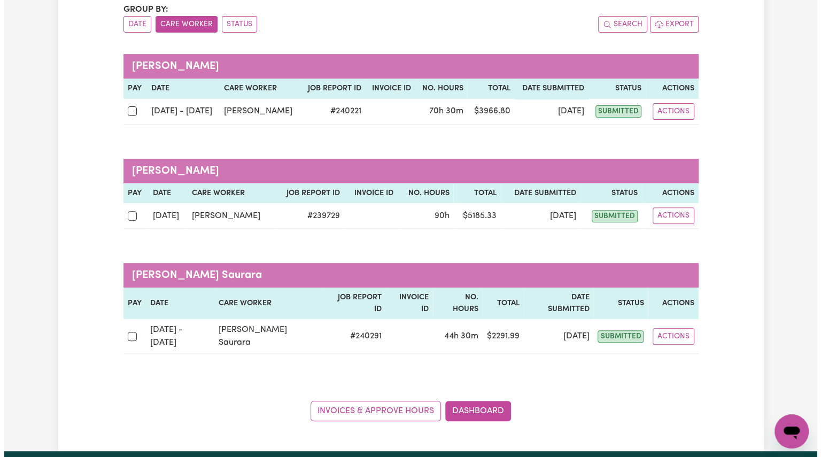
scroll to position [40, 0]
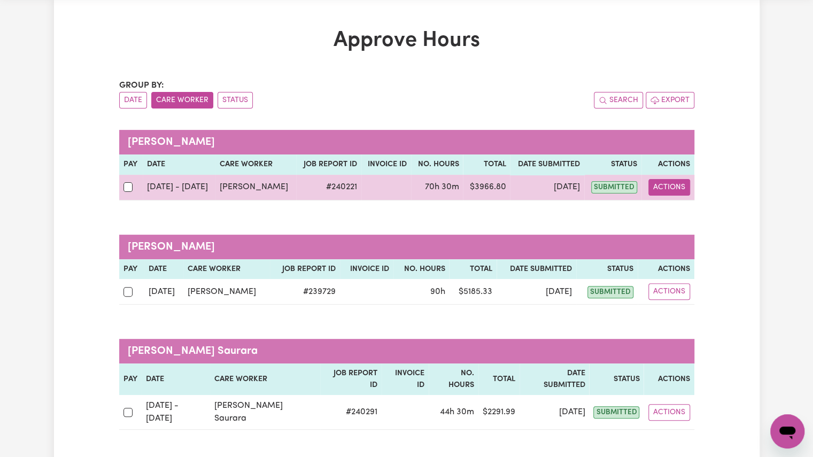
click at [659, 189] on button "Actions" at bounding box center [670, 187] width 42 height 17
click at [665, 217] on icon "View job report 240221" at bounding box center [663, 212] width 9 height 9
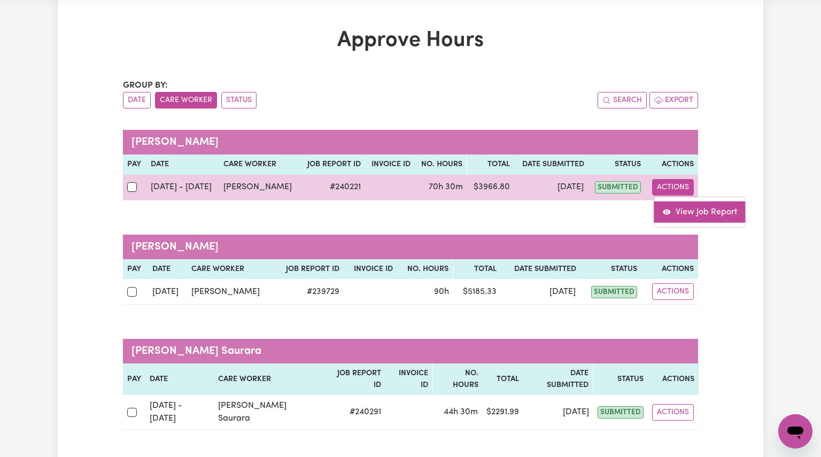
select select "pm"
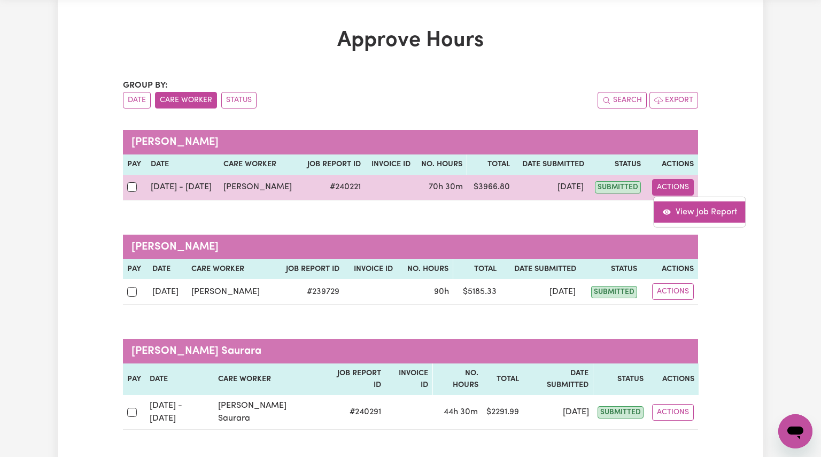
select select "pm"
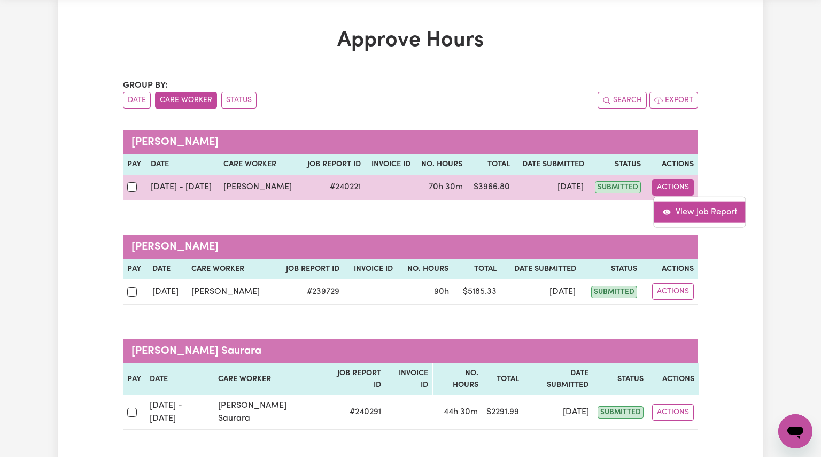
select select "pm"
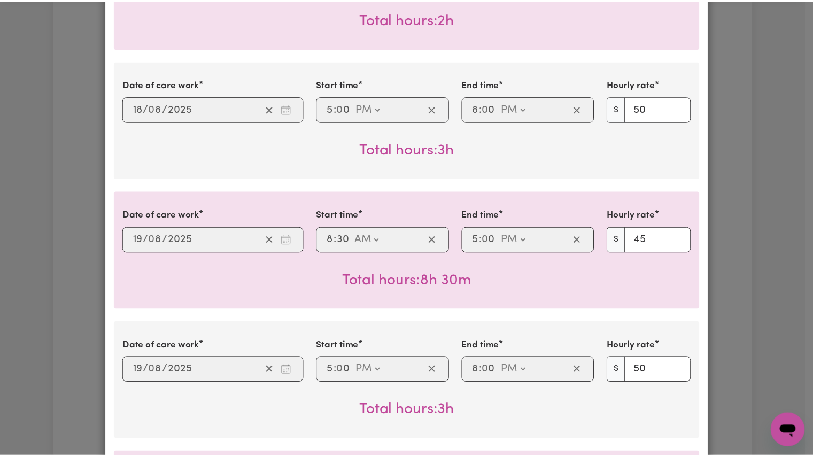
scroll to position [0, 0]
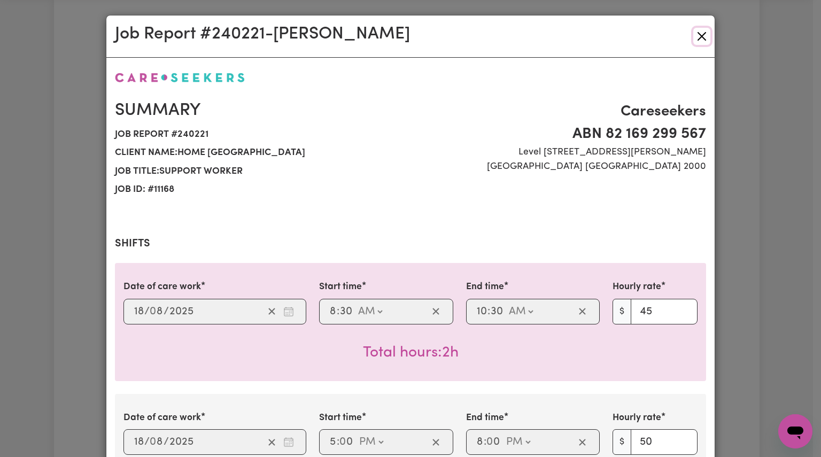
click at [702, 41] on button "Close" at bounding box center [701, 36] width 17 height 17
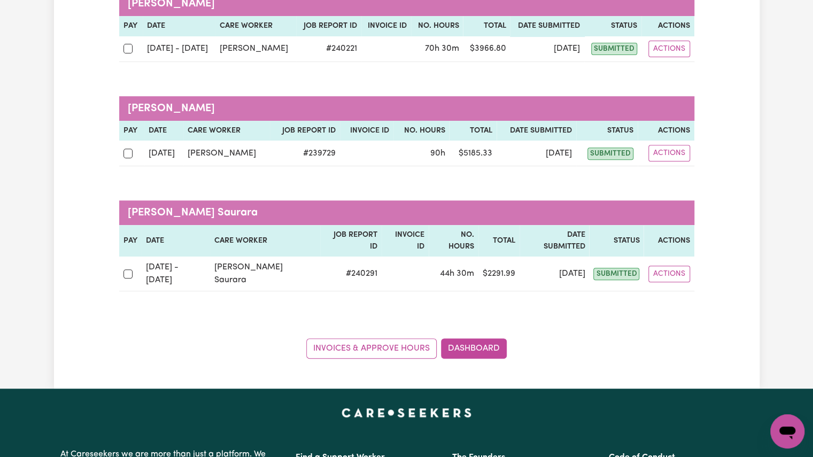
scroll to position [193, 0]
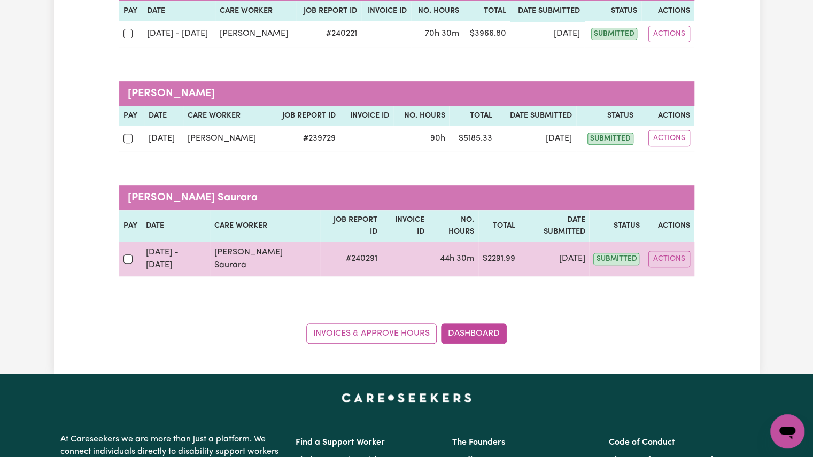
click at [125, 252] on div at bounding box center [131, 259] width 14 height 14
click at [125, 255] on input "checkbox" at bounding box center [129, 260] width 10 height 10
checkbox input "true"
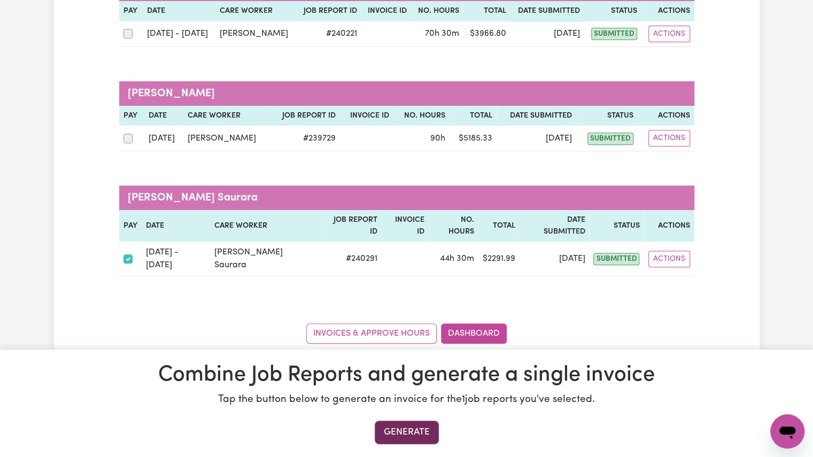
click at [401, 437] on button "Generate" at bounding box center [407, 433] width 64 height 24
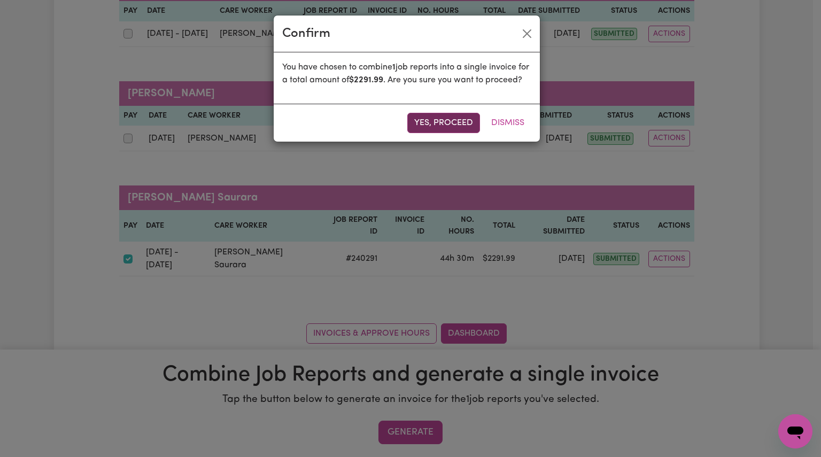
click at [435, 131] on button "Yes, proceed" at bounding box center [443, 123] width 73 height 20
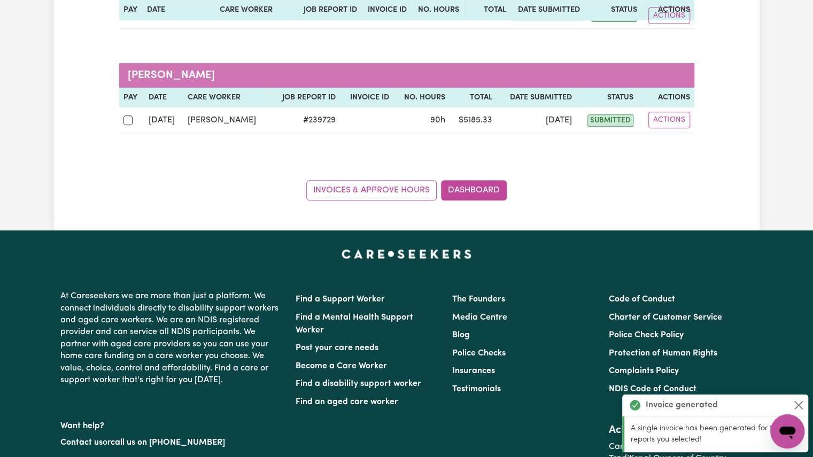
scroll to position [218, 0]
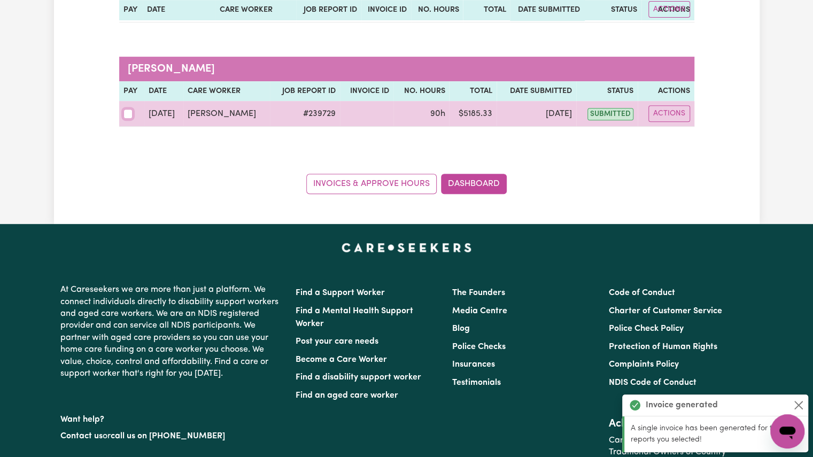
click at [127, 114] on input "checkbox" at bounding box center [129, 114] width 10 height 10
checkbox input "true"
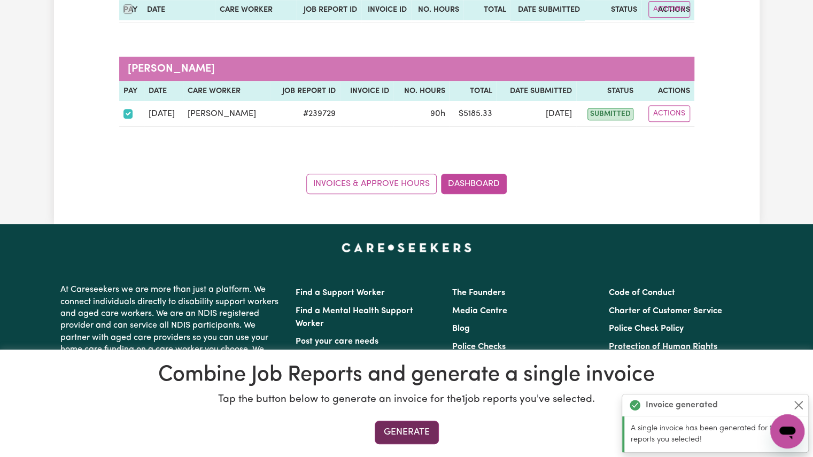
click at [394, 437] on button "Generate" at bounding box center [407, 433] width 64 height 24
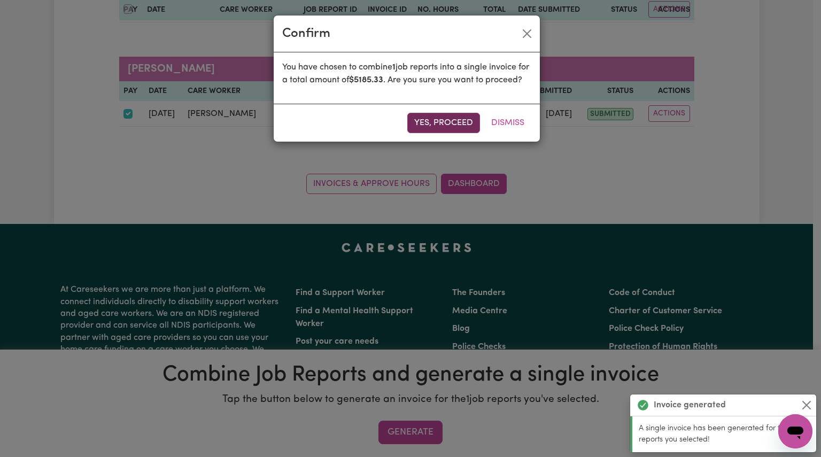
click at [441, 128] on button "Yes, proceed" at bounding box center [443, 123] width 73 height 20
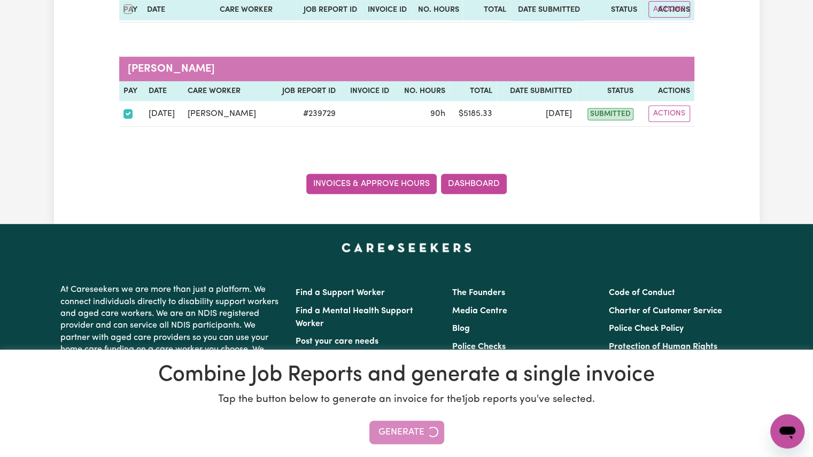
scroll to position [0, 0]
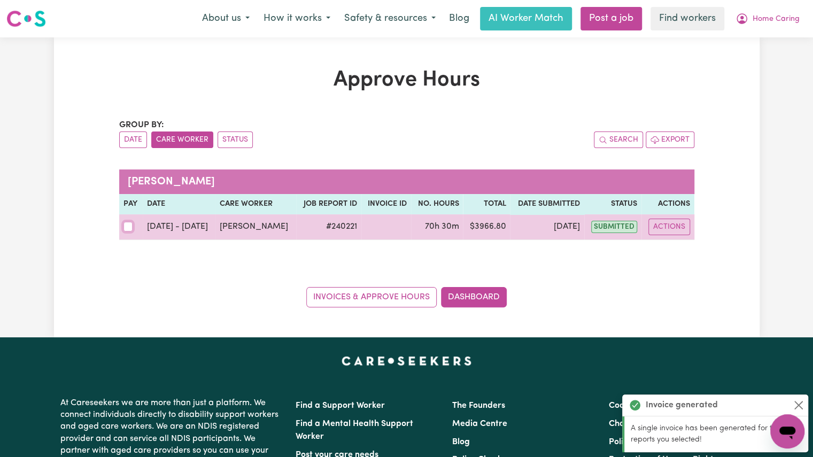
click at [129, 227] on input "checkbox" at bounding box center [129, 227] width 10 height 10
checkbox input "true"
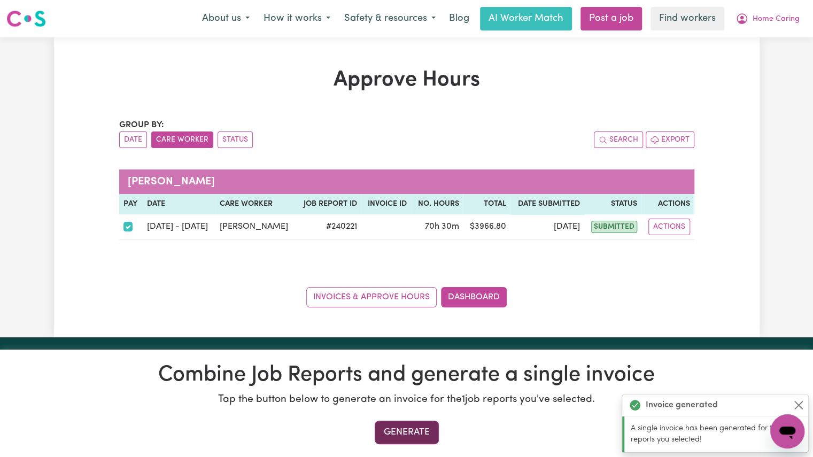
click at [394, 428] on button "Generate" at bounding box center [407, 433] width 64 height 24
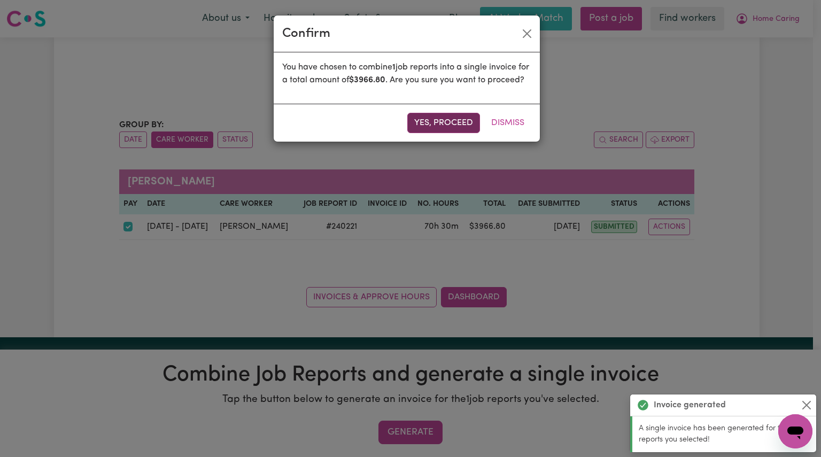
click at [446, 133] on button "Yes, proceed" at bounding box center [443, 123] width 73 height 20
